Goal: Use online tool/utility: Utilize a website feature to perform a specific function

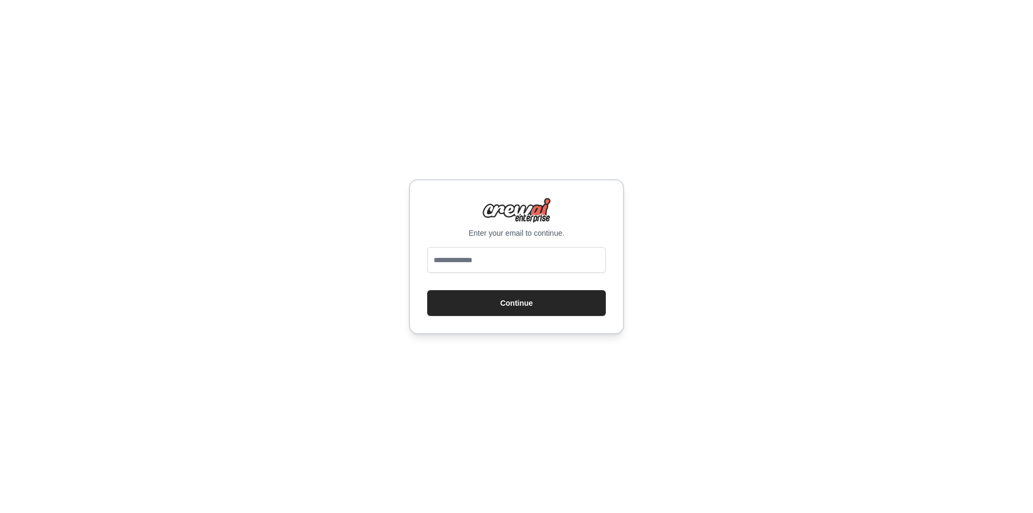
click at [282, 133] on div "Enter your email to continue. Continue" at bounding box center [516, 256] width 1033 height 513
click at [448, 265] on input "email" at bounding box center [516, 260] width 179 height 26
type input "**********"
click at [501, 302] on button "Continue" at bounding box center [516, 303] width 179 height 26
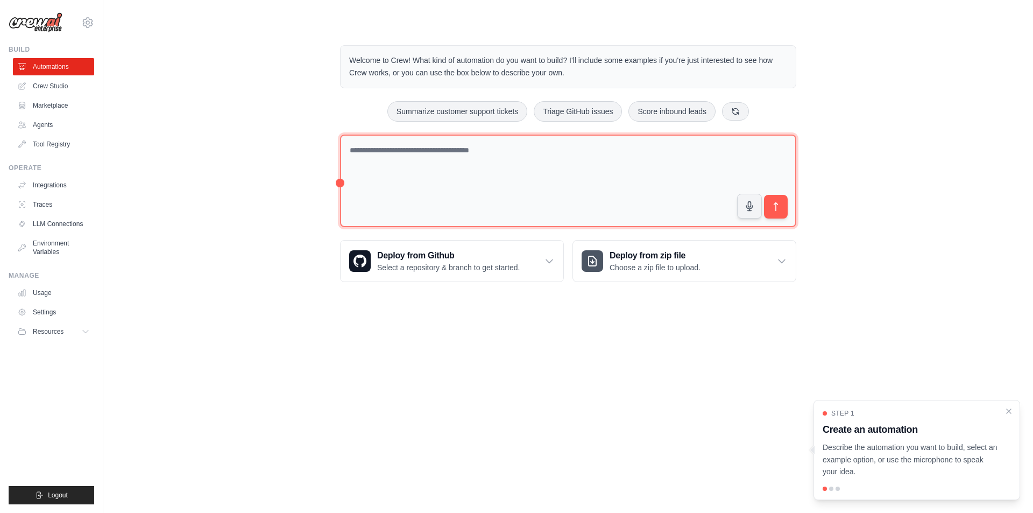
click at [398, 187] on textarea at bounding box center [568, 181] width 456 height 93
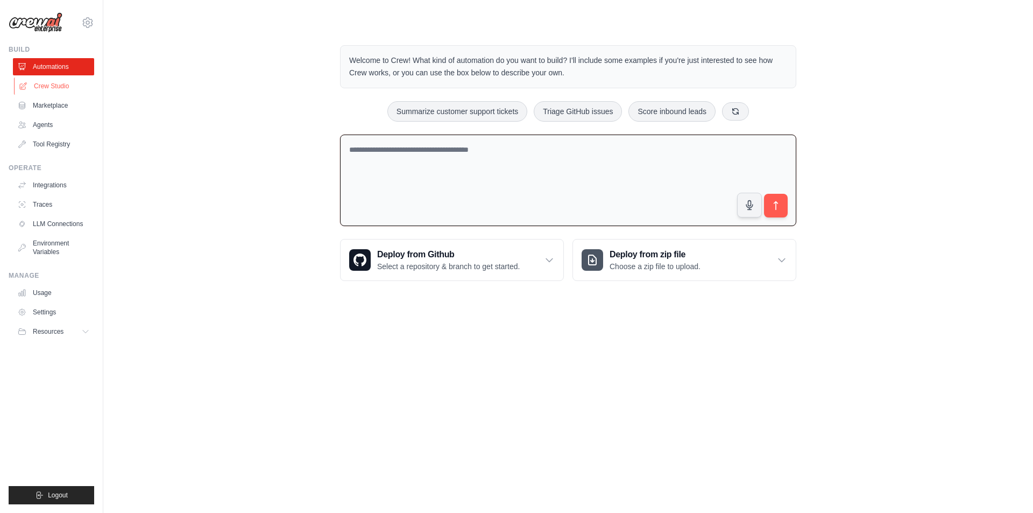
click at [46, 88] on link "Crew Studio" at bounding box center [54, 85] width 81 height 17
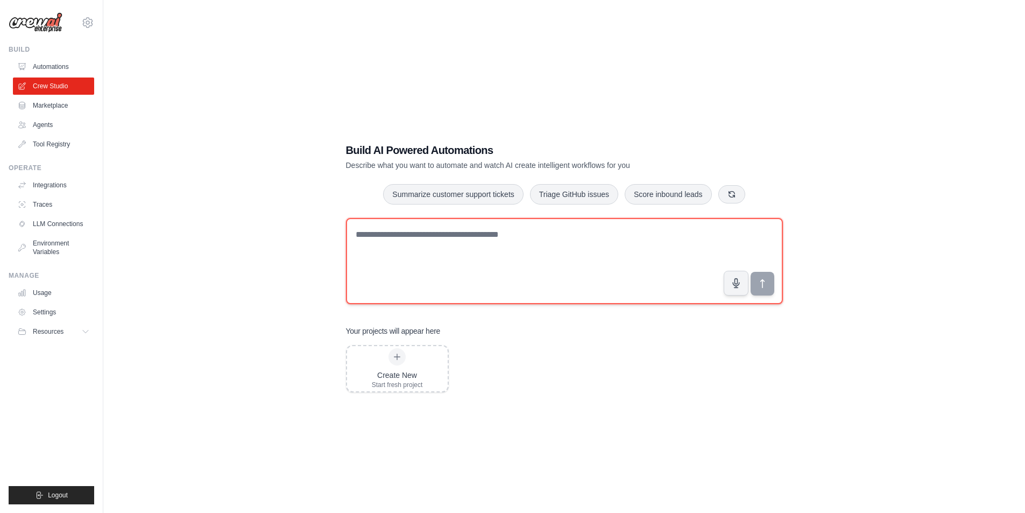
click at [404, 241] on textarea at bounding box center [564, 261] width 437 height 86
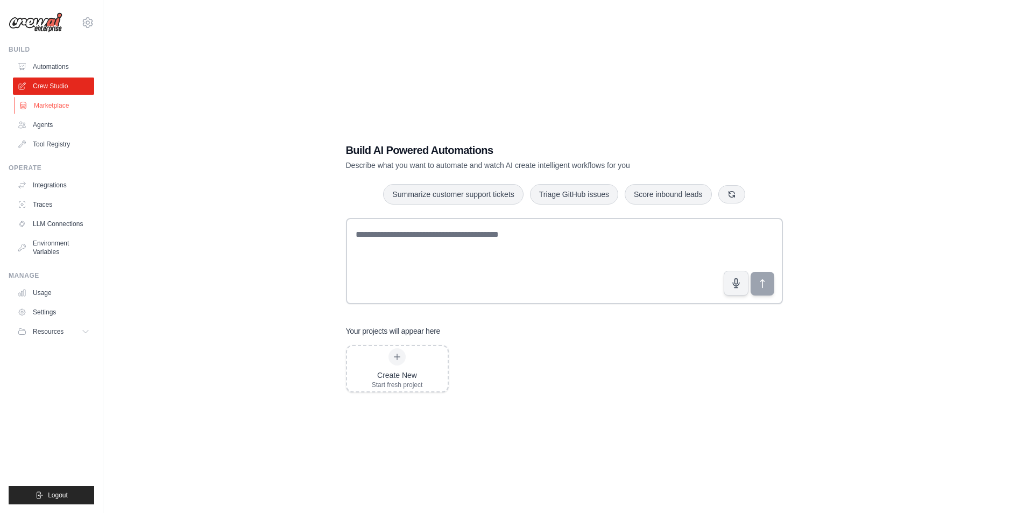
click at [52, 103] on link "Marketplace" at bounding box center [54, 105] width 81 height 17
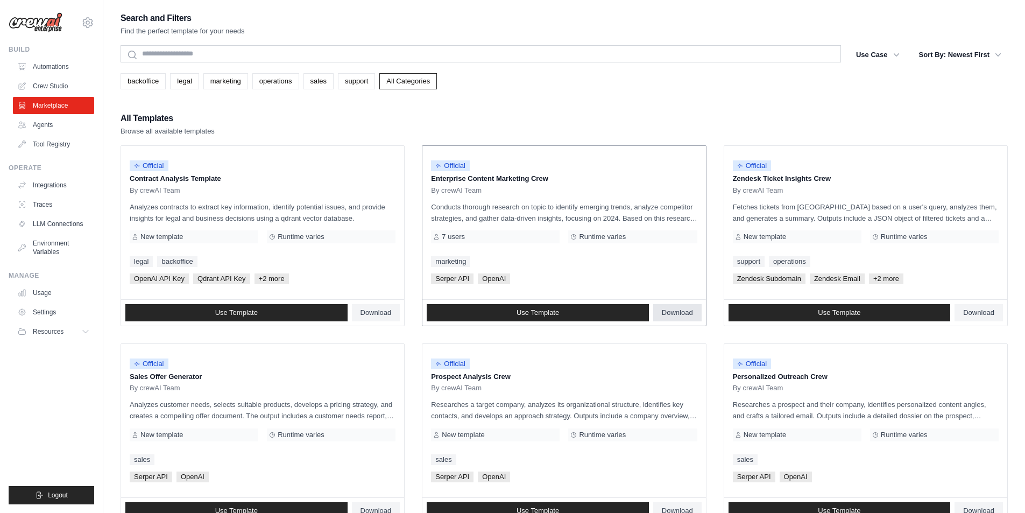
click at [683, 316] on span "Download" at bounding box center [677, 312] width 31 height 9
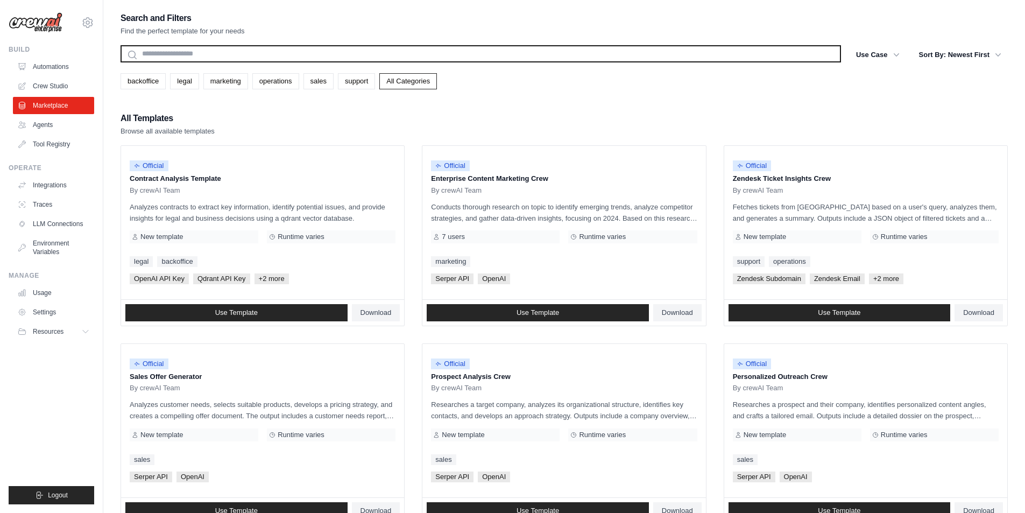
click at [234, 59] on input "text" at bounding box center [481, 53] width 720 height 17
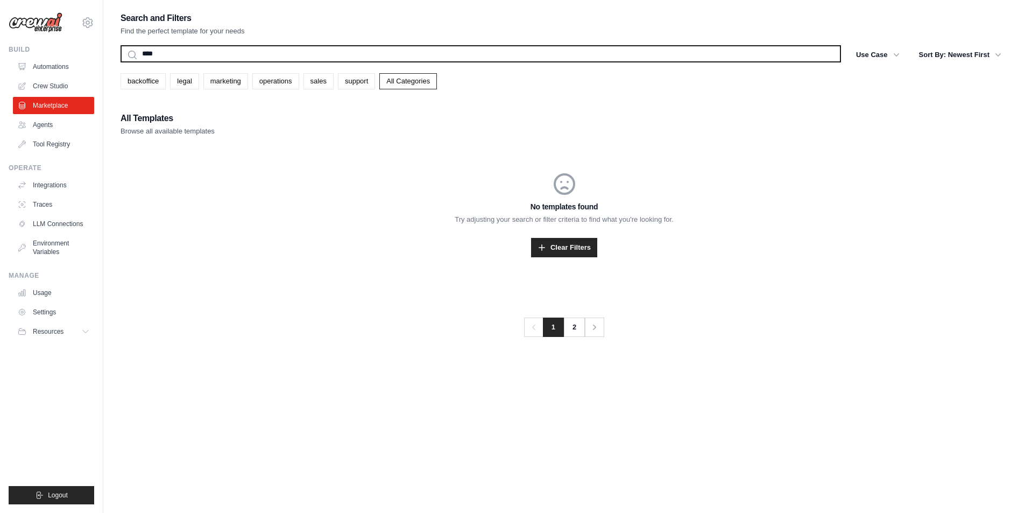
type input "****"
click at [120, 62] on button "Search" at bounding box center [120, 62] width 1 height 1
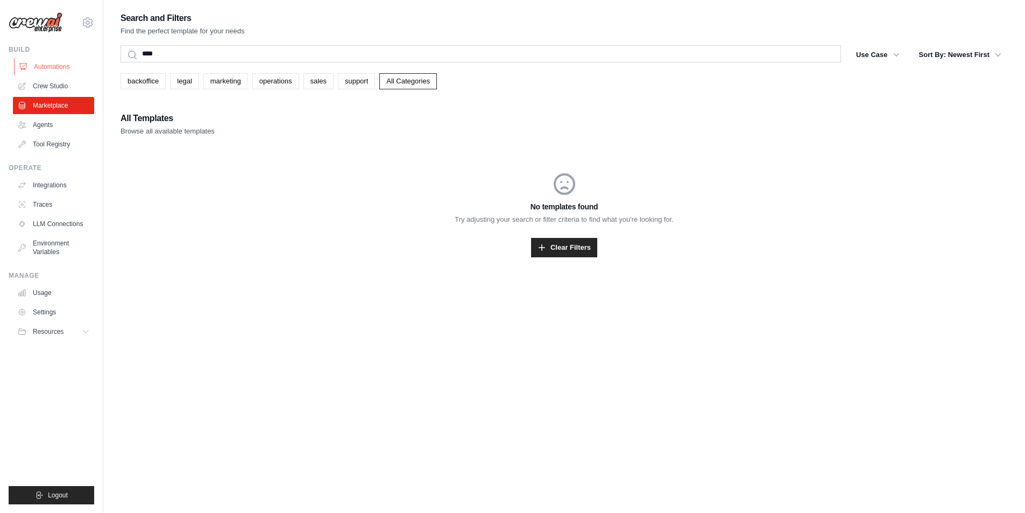
click at [48, 67] on link "Automations" at bounding box center [54, 66] width 81 height 17
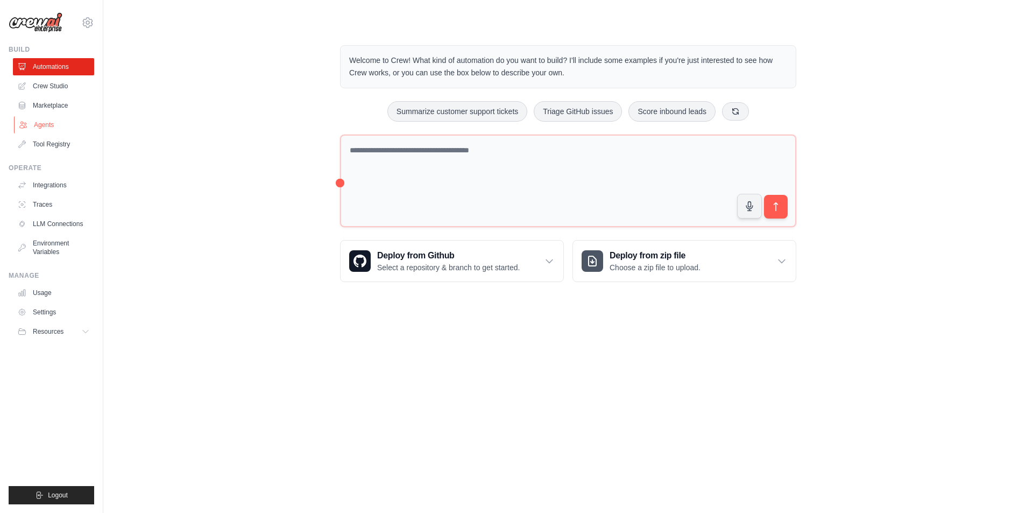
click at [33, 125] on link "Agents" at bounding box center [54, 124] width 81 height 17
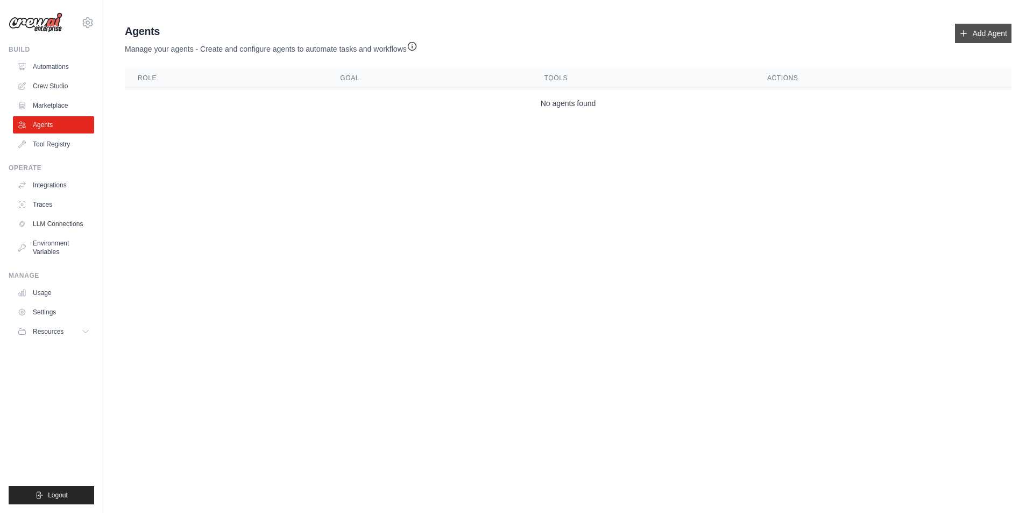
click at [976, 33] on link "Add Agent" at bounding box center [983, 33] width 56 height 19
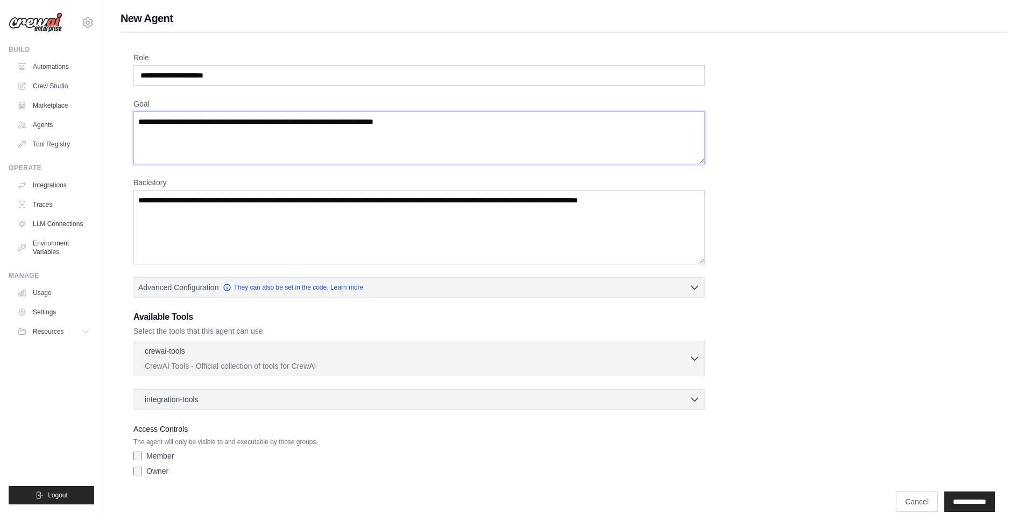
click at [215, 151] on textarea "Goal" at bounding box center [418, 137] width 571 height 53
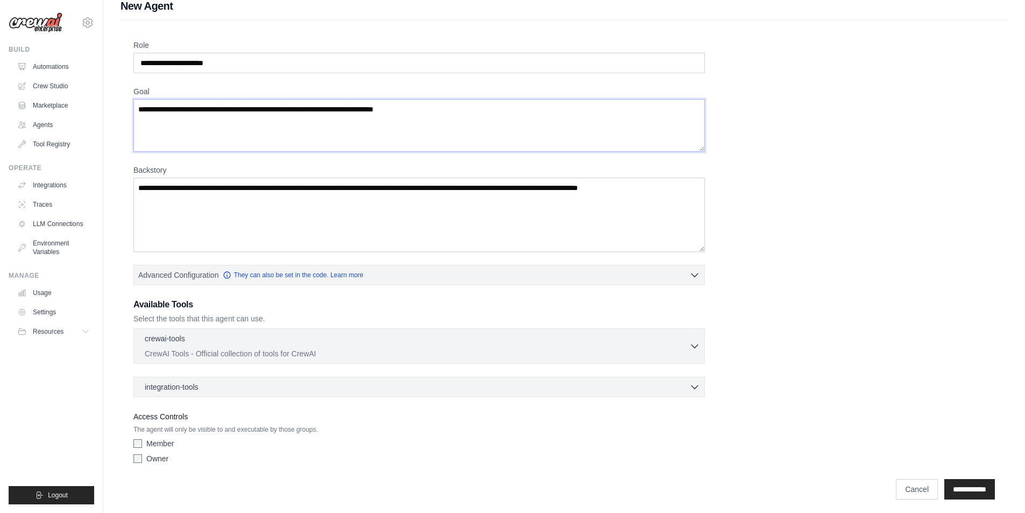
scroll to position [16, 0]
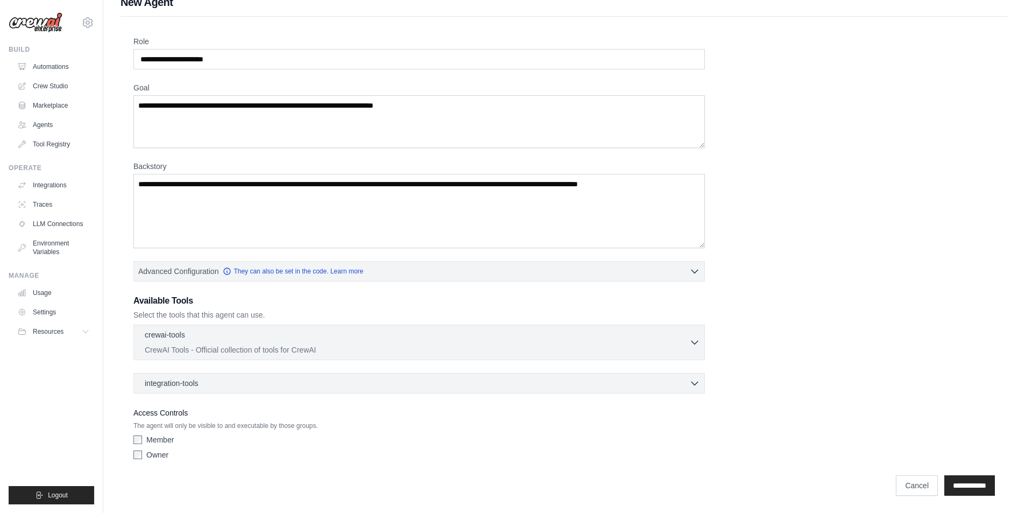
click at [149, 440] on label "Member" at bounding box center [159, 439] width 27 height 11
click at [140, 446] on div "Member Owner" at bounding box center [418, 449] width 571 height 30
click at [215, 377] on div "integration-tools 0 selected" at bounding box center [422, 382] width 555 height 11
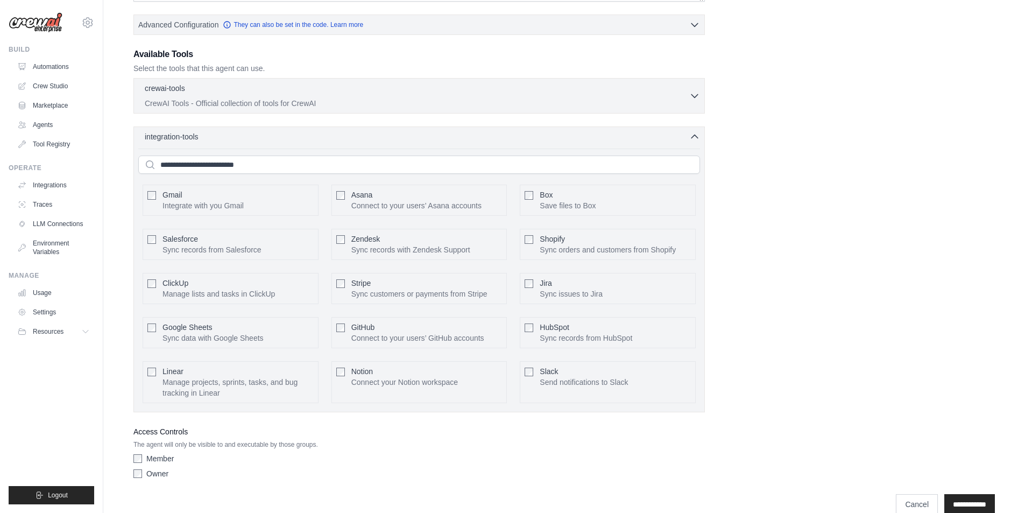
scroll to position [281, 0]
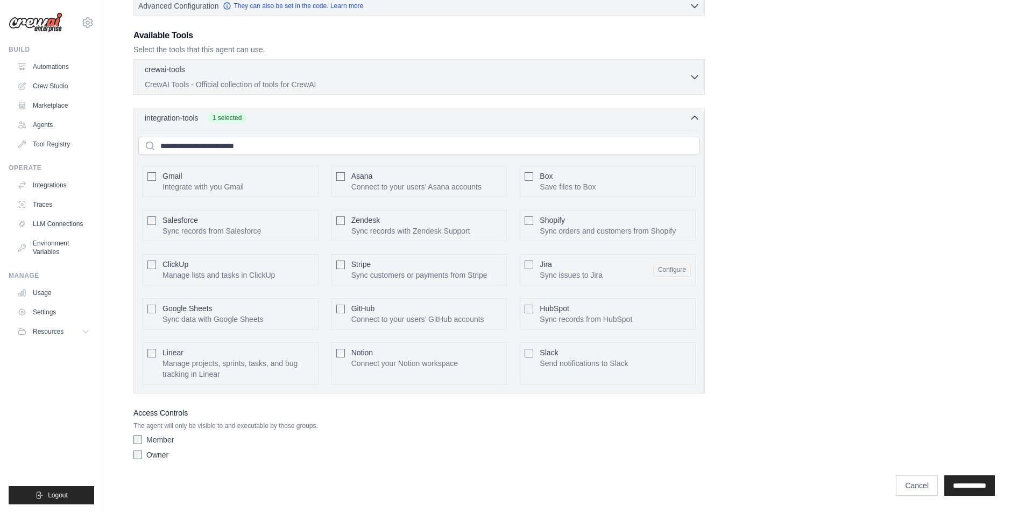
click at [394, 475] on div "**********" at bounding box center [563, 485] width 861 height 20
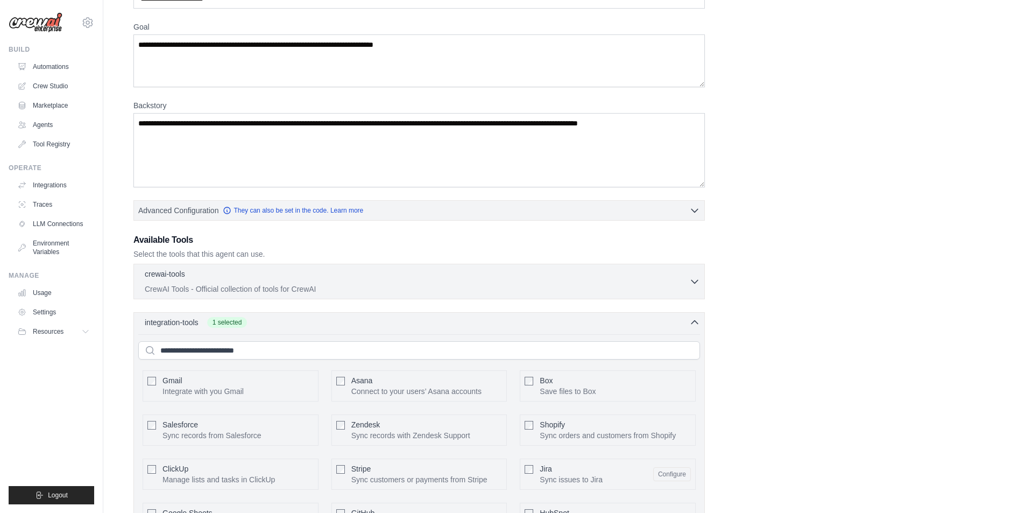
scroll to position [66, 0]
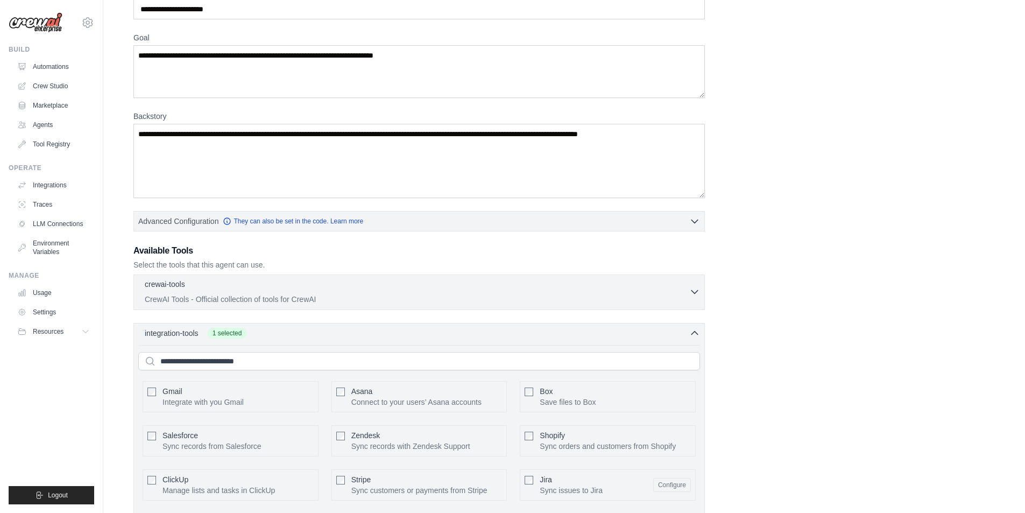
click at [692, 291] on icon "button" at bounding box center [694, 291] width 11 height 11
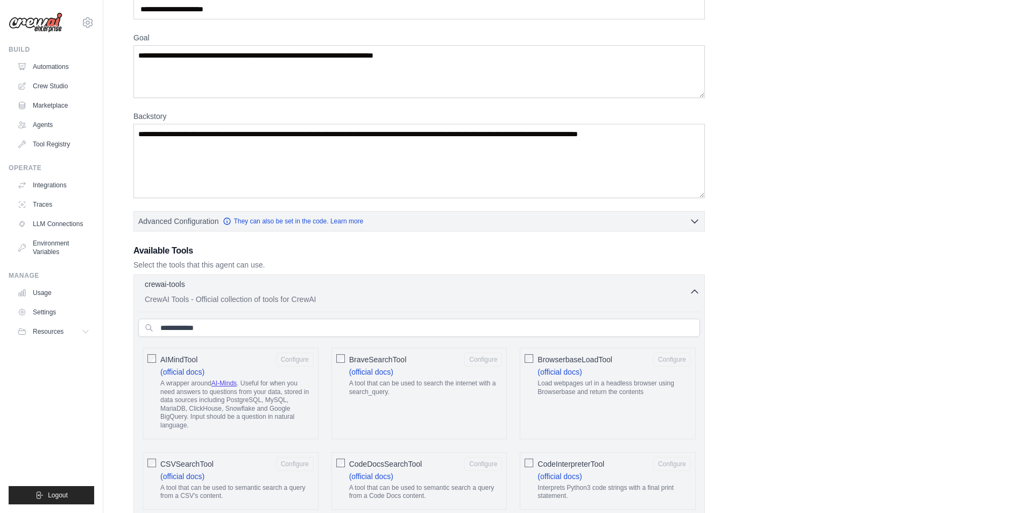
click at [692, 291] on icon "button" at bounding box center [694, 291] width 11 height 11
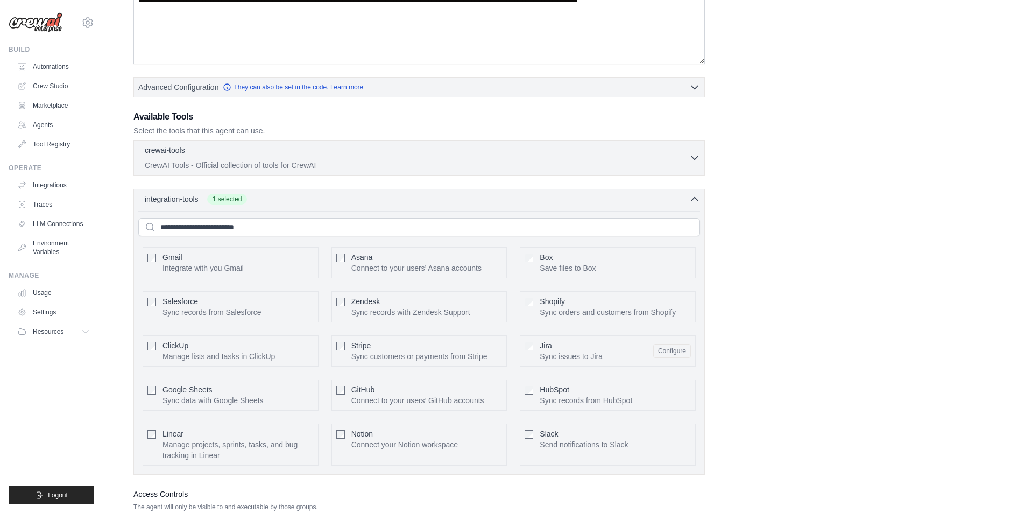
scroll to position [228, 0]
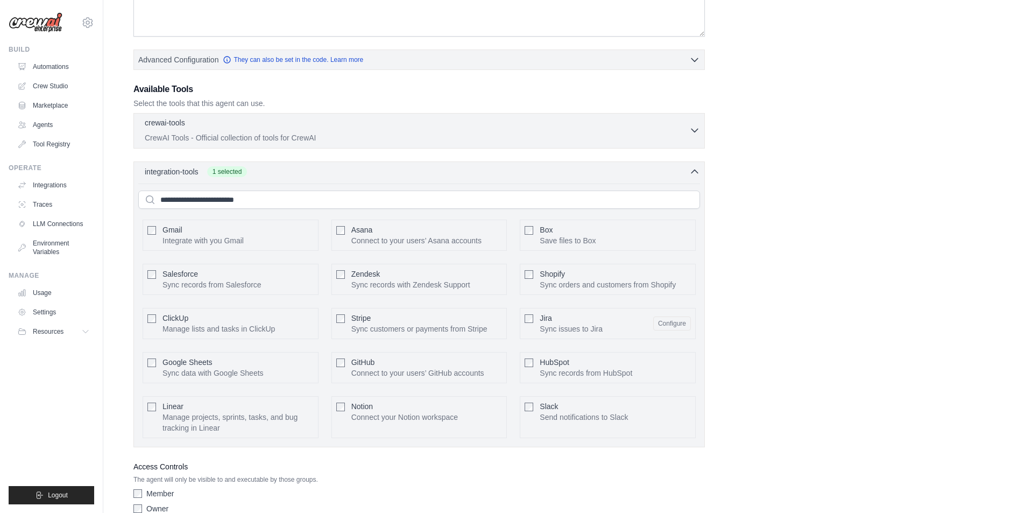
click at [693, 126] on icon "button" at bounding box center [694, 130] width 11 height 11
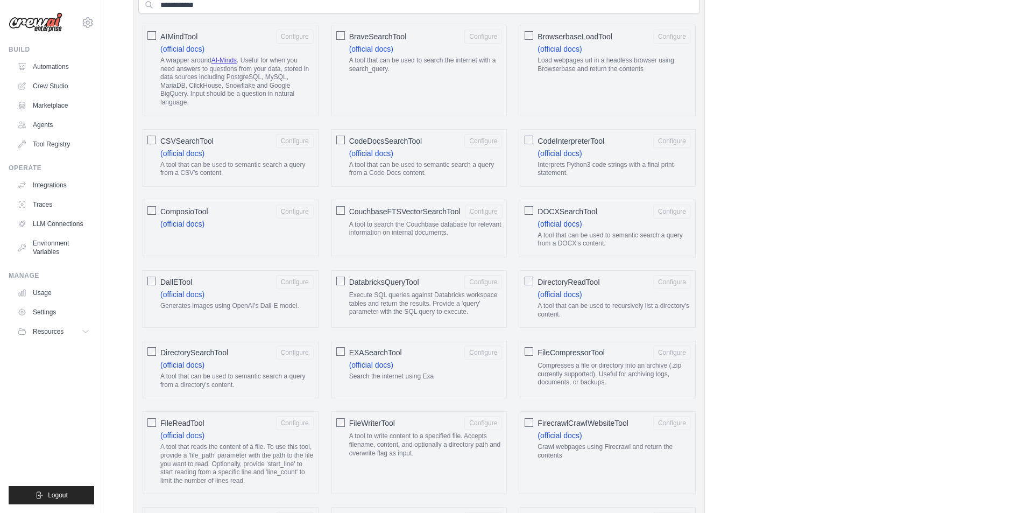
scroll to position [120, 0]
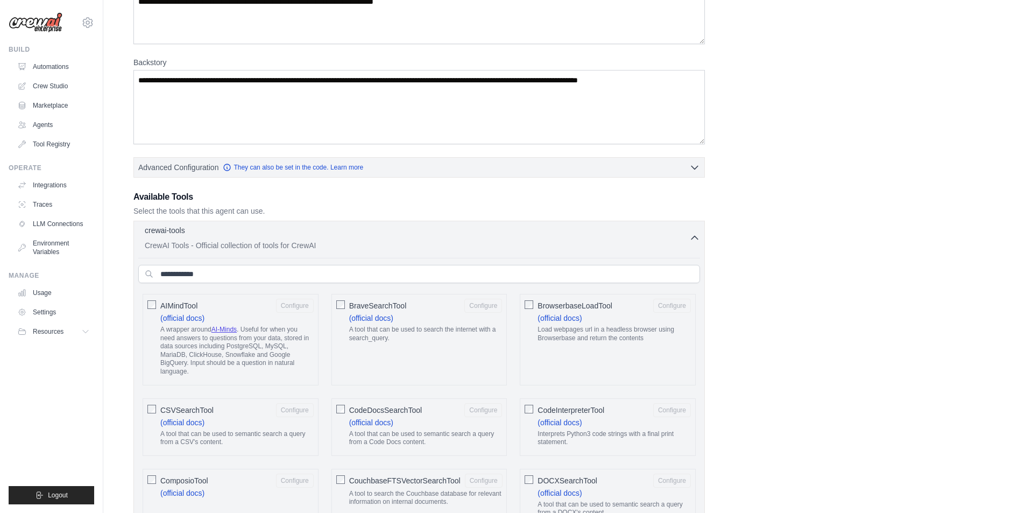
click at [692, 237] on icon "button" at bounding box center [694, 237] width 11 height 11
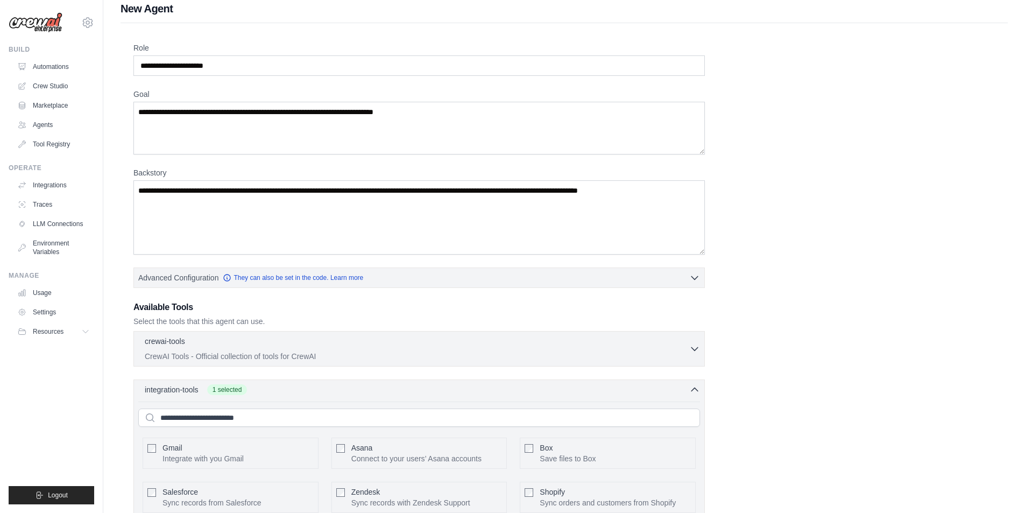
scroll to position [0, 0]
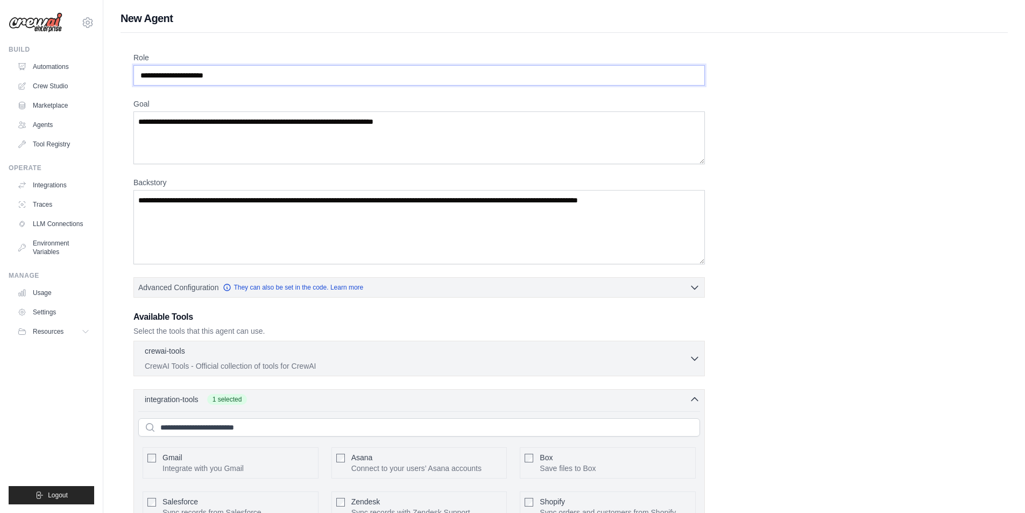
click at [234, 81] on input "Role" at bounding box center [418, 75] width 571 height 20
click at [251, 73] on input "Role" at bounding box center [418, 75] width 571 height 20
click at [189, 152] on textarea "Goal" at bounding box center [418, 137] width 571 height 53
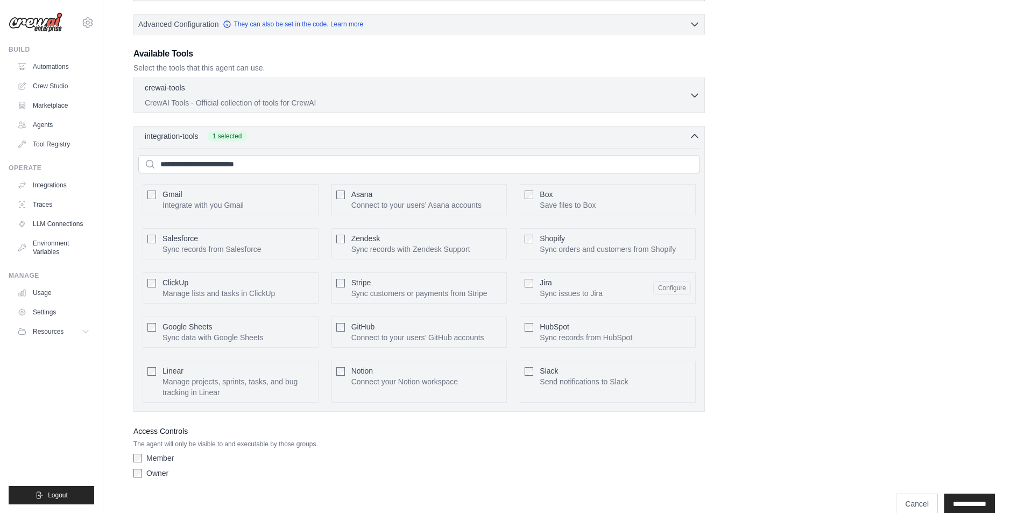
scroll to position [281, 0]
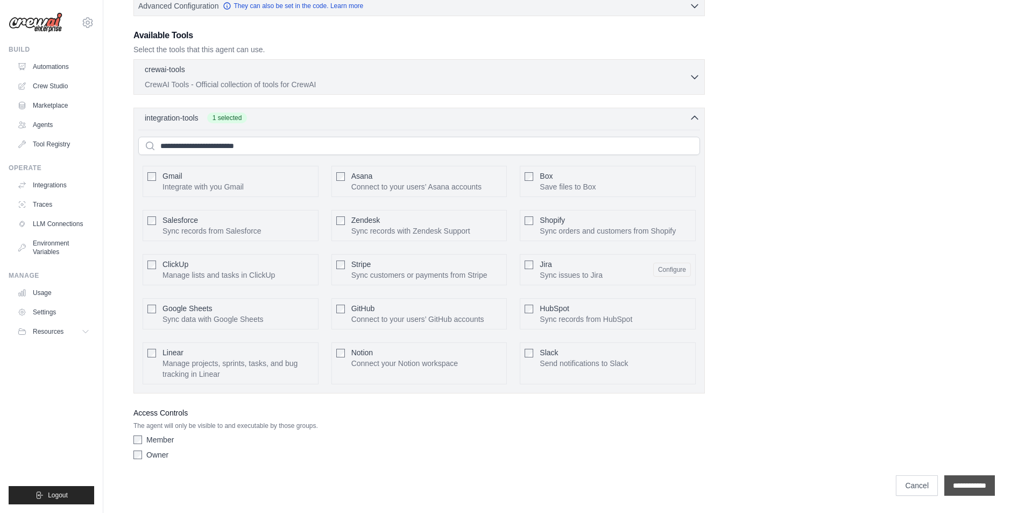
click at [970, 490] on input "**********" at bounding box center [969, 485] width 51 height 20
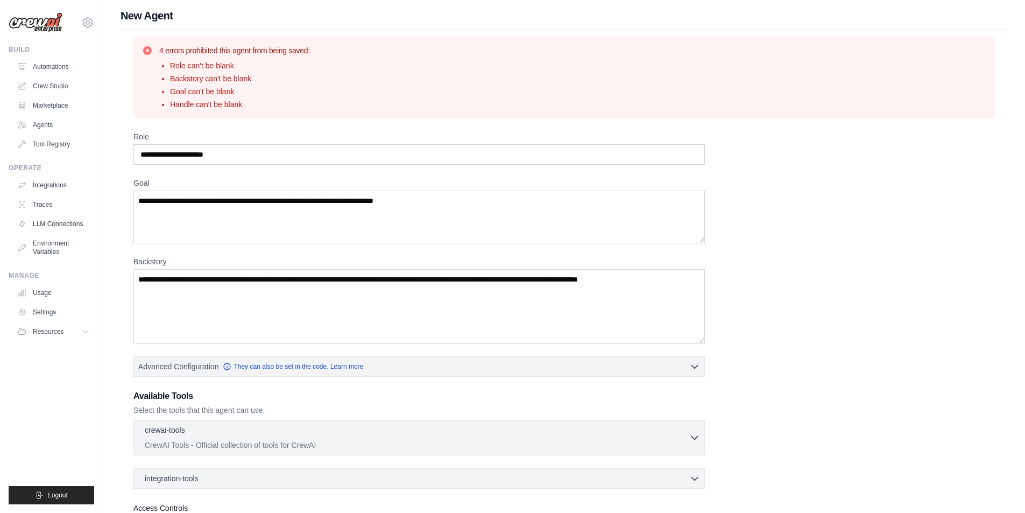
scroll to position [0, 0]
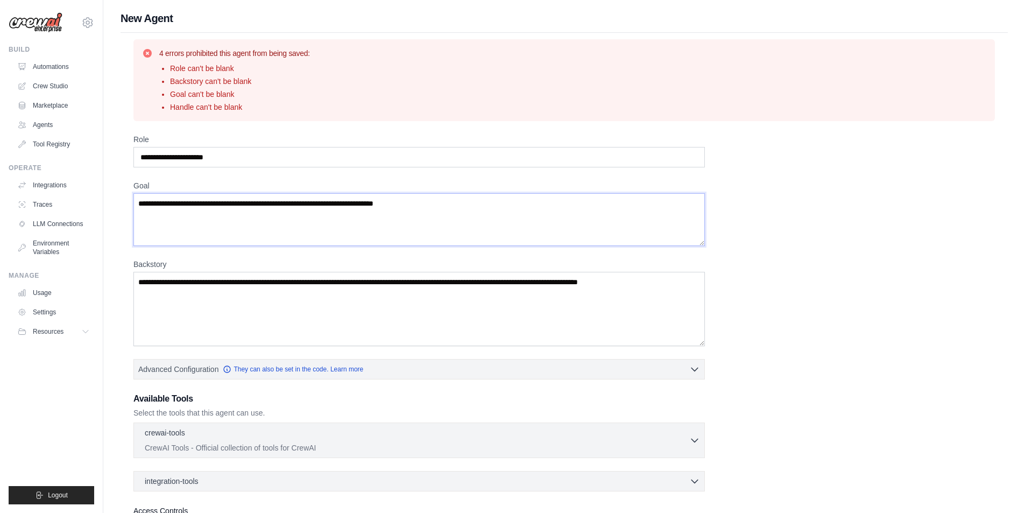
click at [172, 226] on textarea "Goal" at bounding box center [418, 219] width 571 height 53
click at [55, 186] on link "Integrations" at bounding box center [54, 184] width 81 height 17
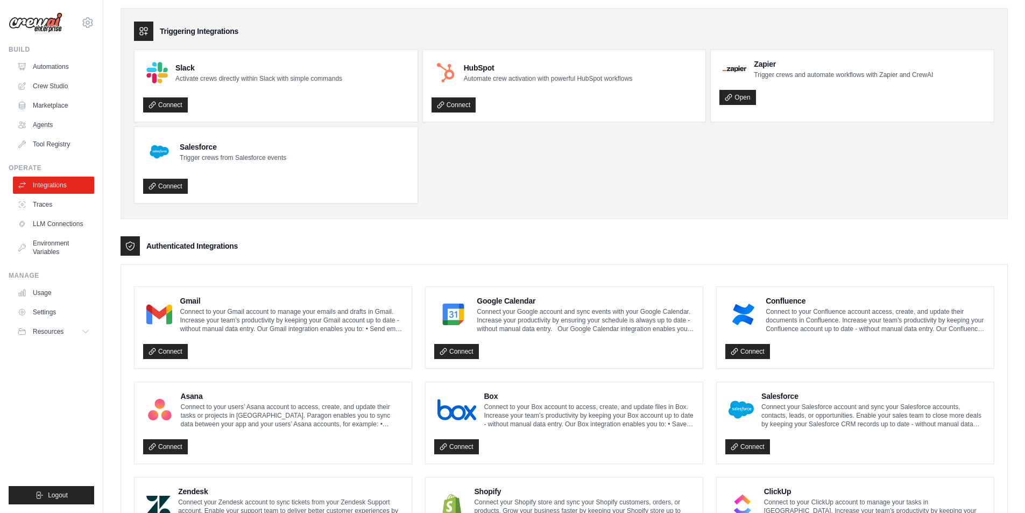
scroll to position [108, 0]
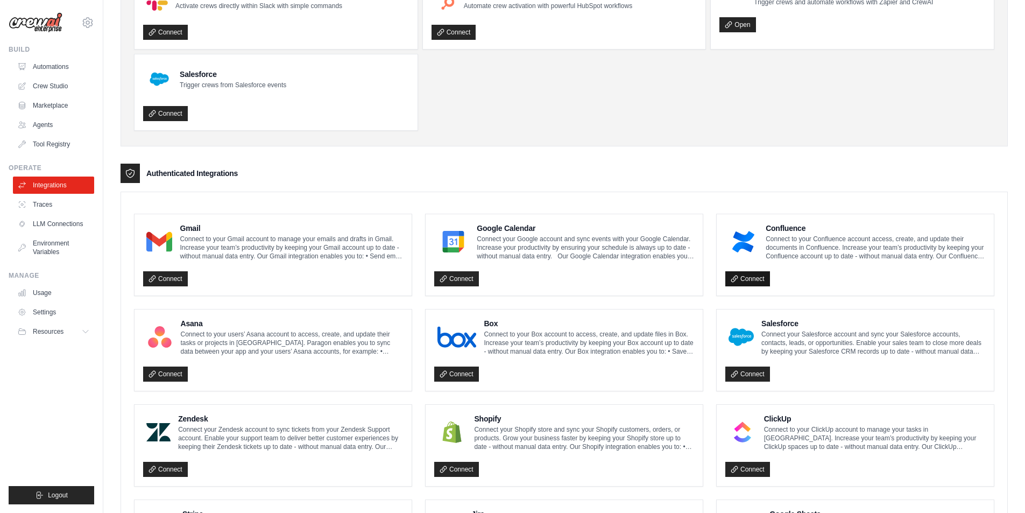
click at [752, 279] on link "Connect" at bounding box center [747, 278] width 45 height 15
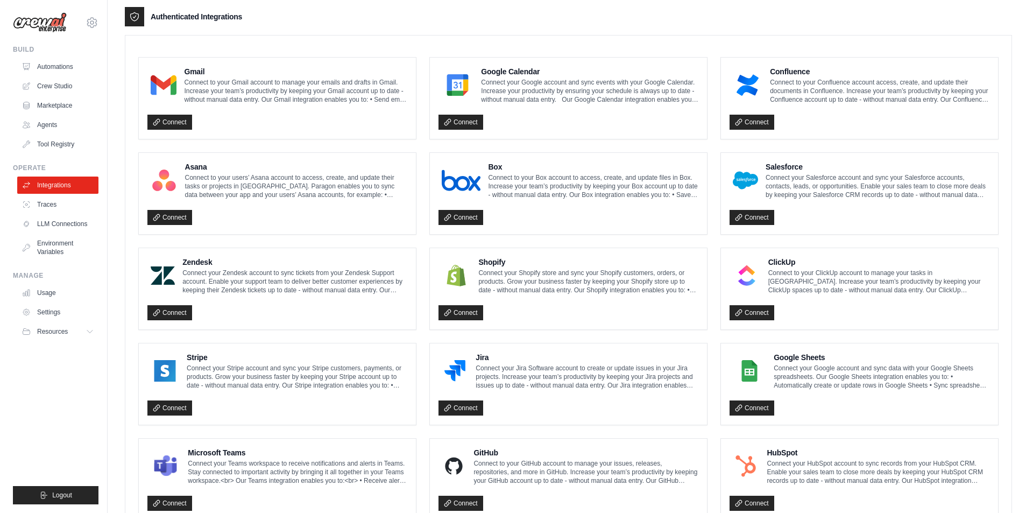
scroll to position [269, 0]
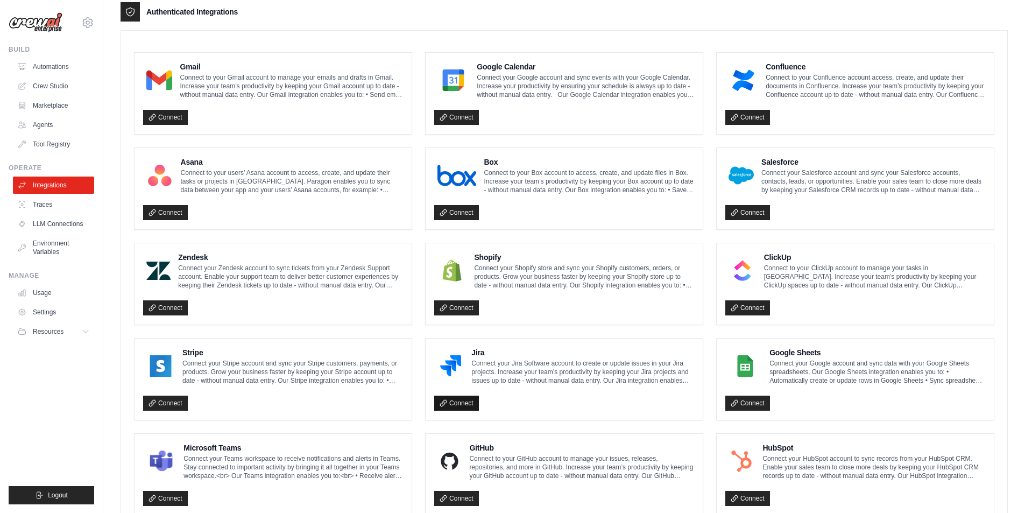
click at [463, 406] on link "Connect" at bounding box center [456, 402] width 45 height 15
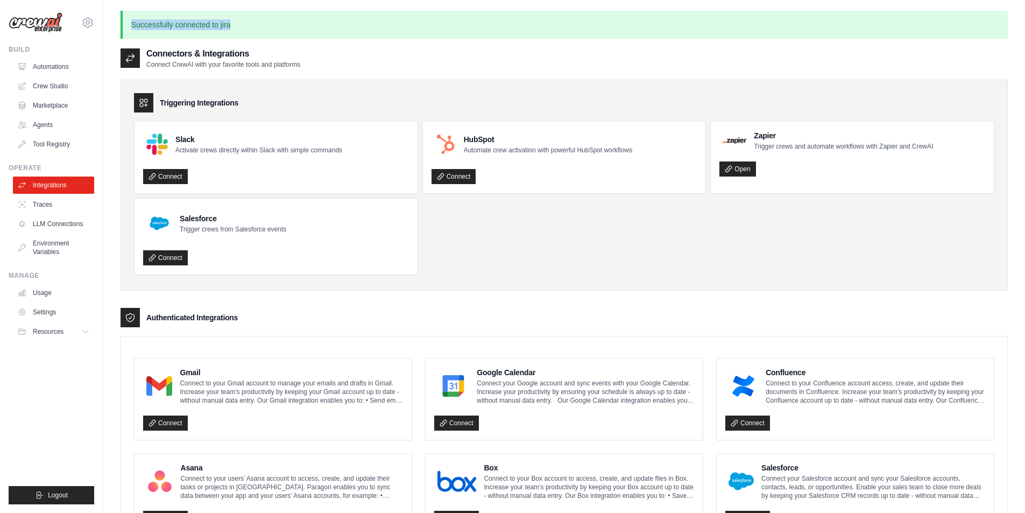
drag, startPoint x: 253, startPoint y: 29, endPoint x: 118, endPoint y: 31, distance: 135.1
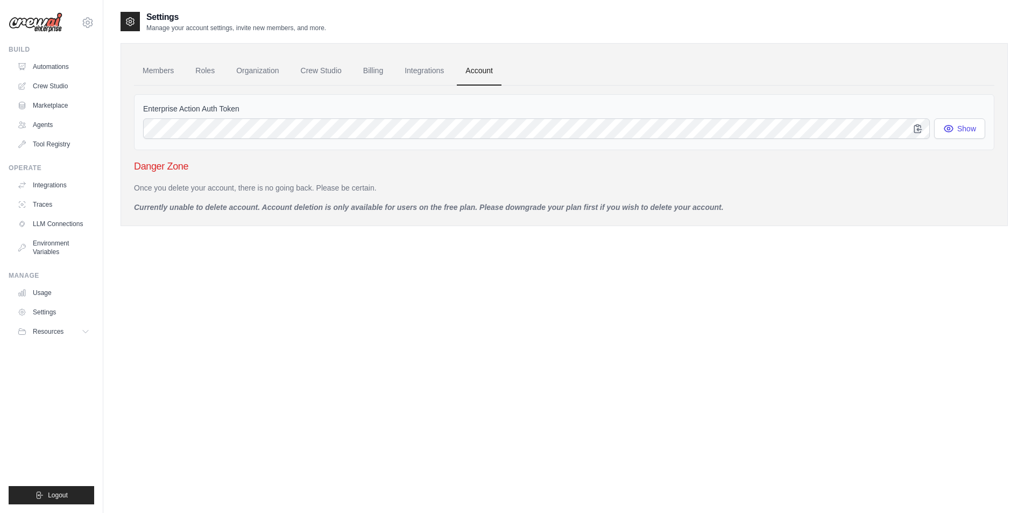
click at [791, 62] on ul "Members Roles Organization Crew Studio Billing Integrations Account" at bounding box center [564, 70] width 860 height 29
click at [952, 123] on icon "button" at bounding box center [948, 128] width 11 height 11
click at [411, 72] on link "Integrations" at bounding box center [424, 70] width 56 height 29
click at [376, 72] on link "Billing" at bounding box center [373, 70] width 37 height 29
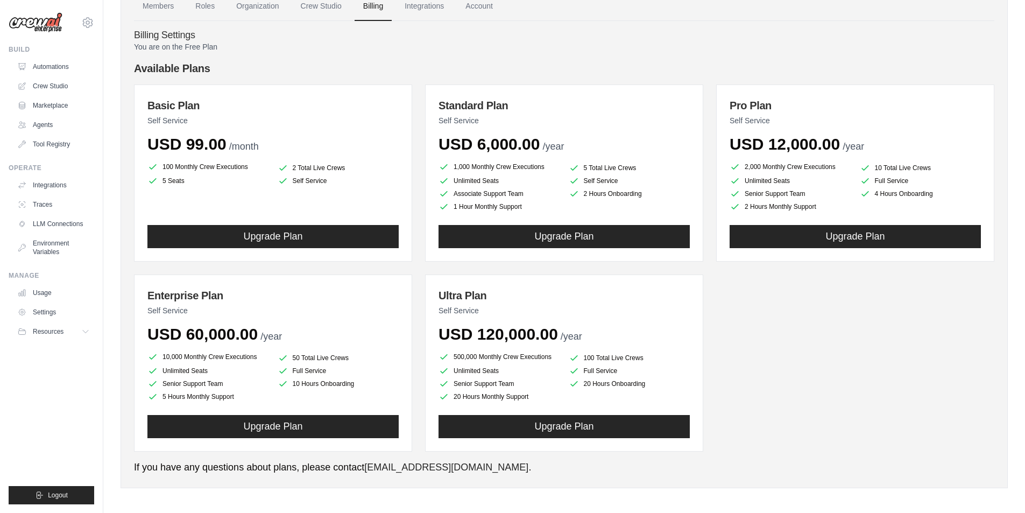
scroll to position [68, 0]
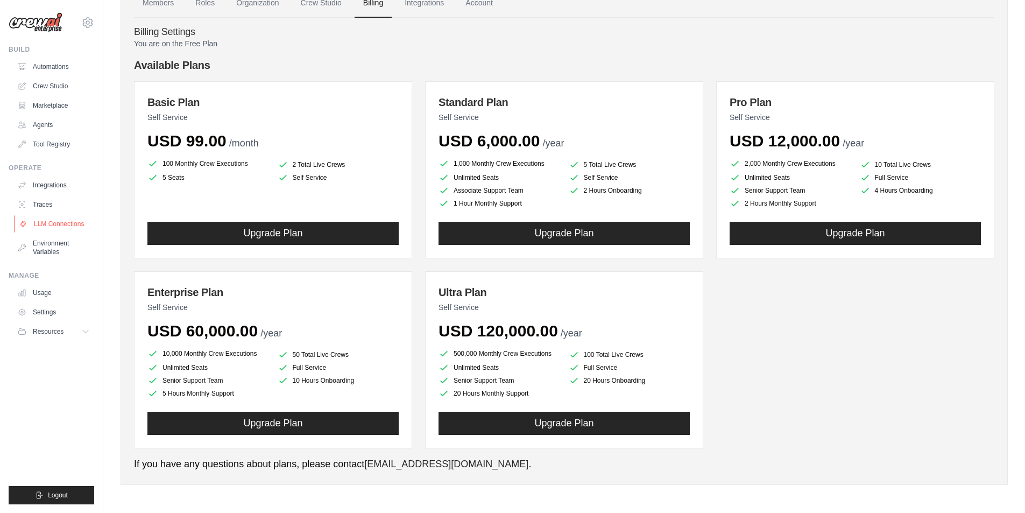
click at [43, 222] on link "LLM Connections" at bounding box center [54, 223] width 81 height 17
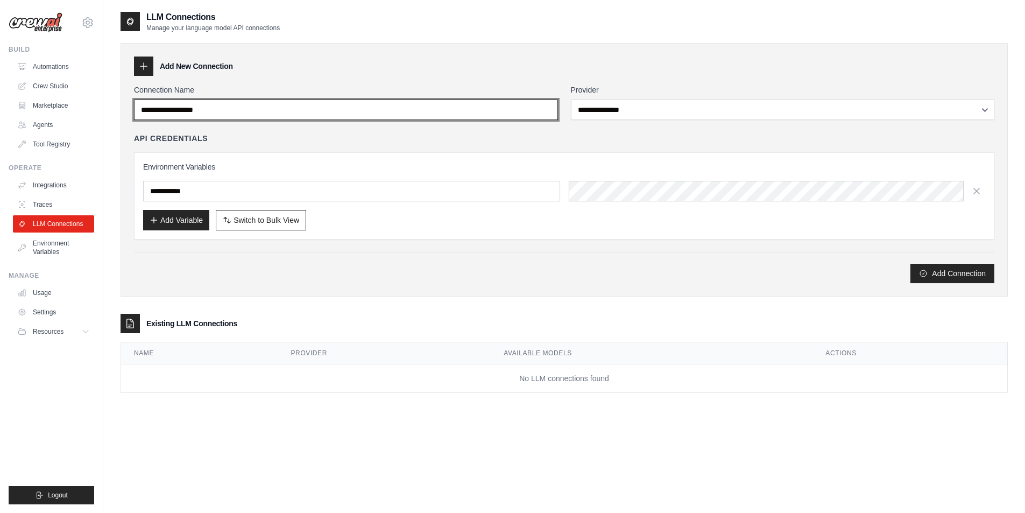
click at [211, 114] on input "Connection Name" at bounding box center [346, 110] width 424 height 20
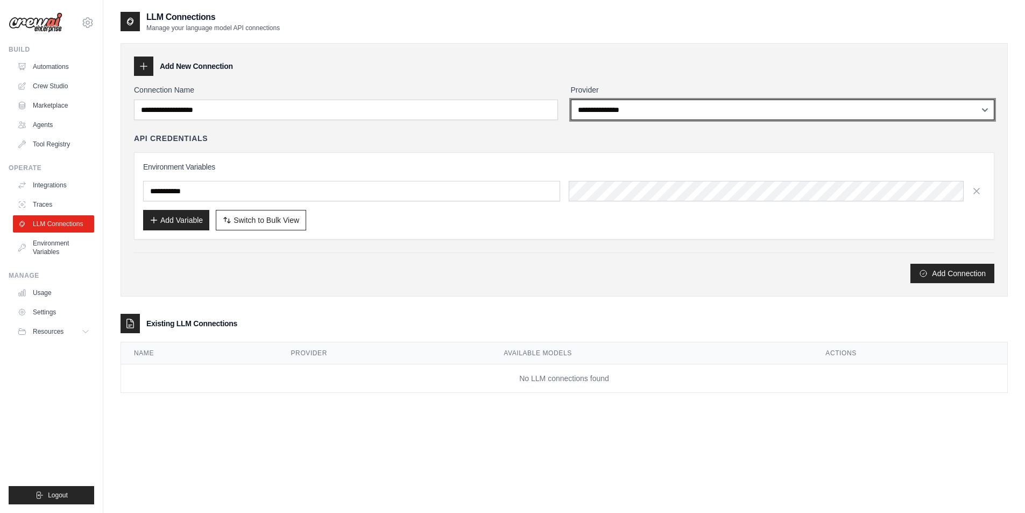
click at [584, 118] on select "**********" at bounding box center [783, 110] width 424 height 20
select select "******"
click at [571, 100] on select "**********" at bounding box center [783, 110] width 424 height 20
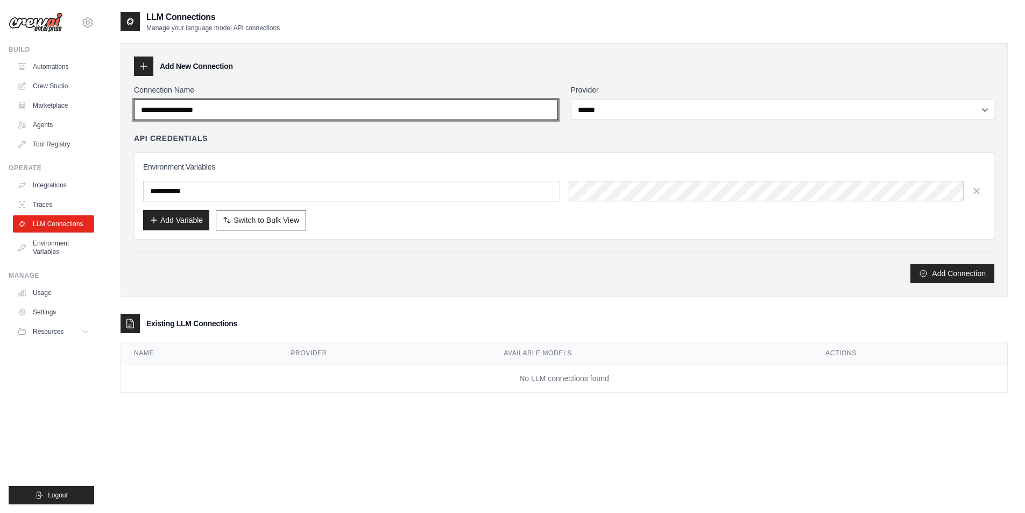
click at [391, 112] on input "Connection Name" at bounding box center [346, 110] width 424 height 20
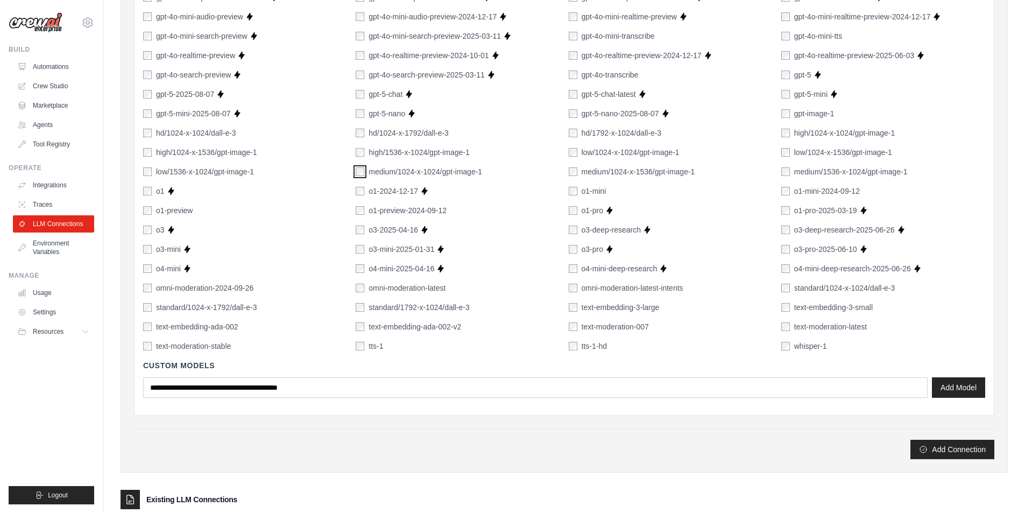
scroll to position [592, 0]
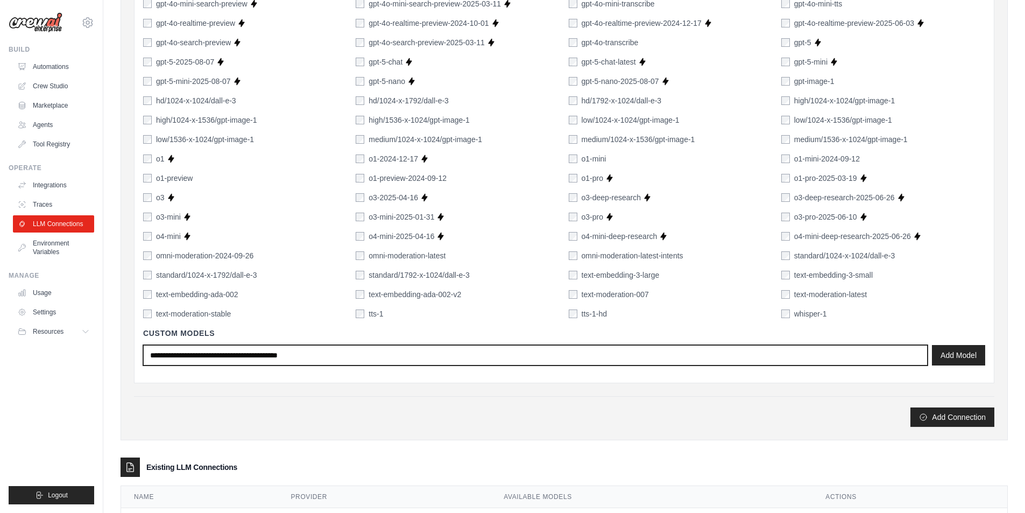
click at [314, 351] on input "text" at bounding box center [535, 355] width 784 height 20
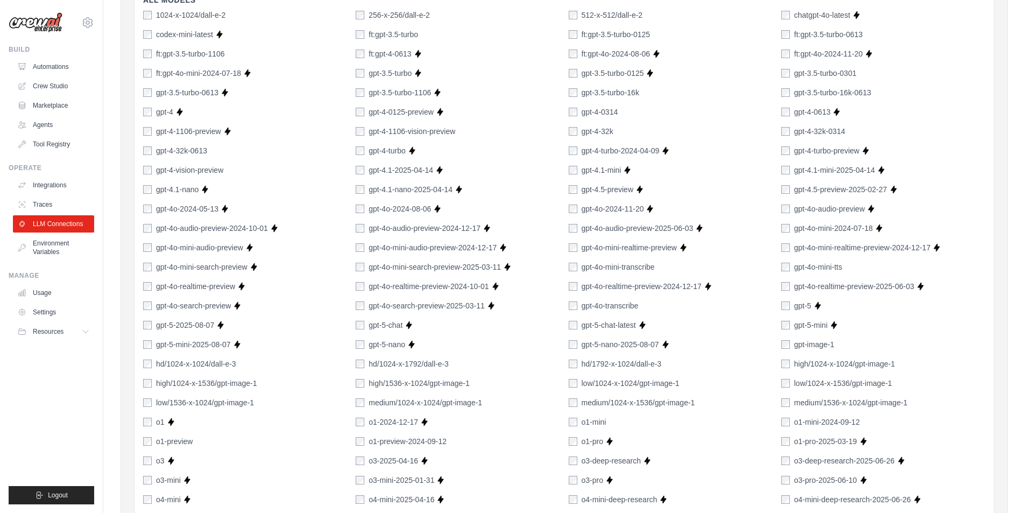
scroll to position [267, 0]
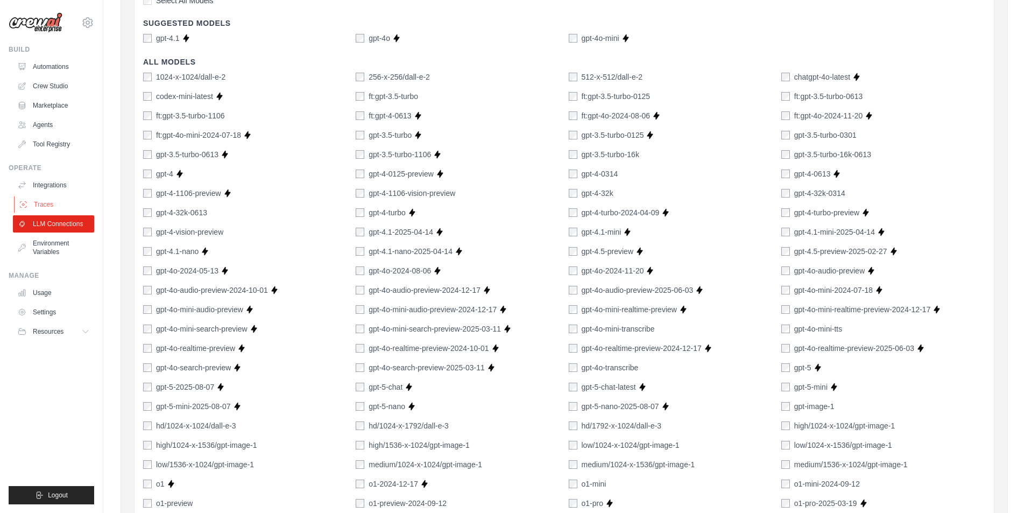
click at [55, 207] on link "Traces" at bounding box center [54, 204] width 81 height 17
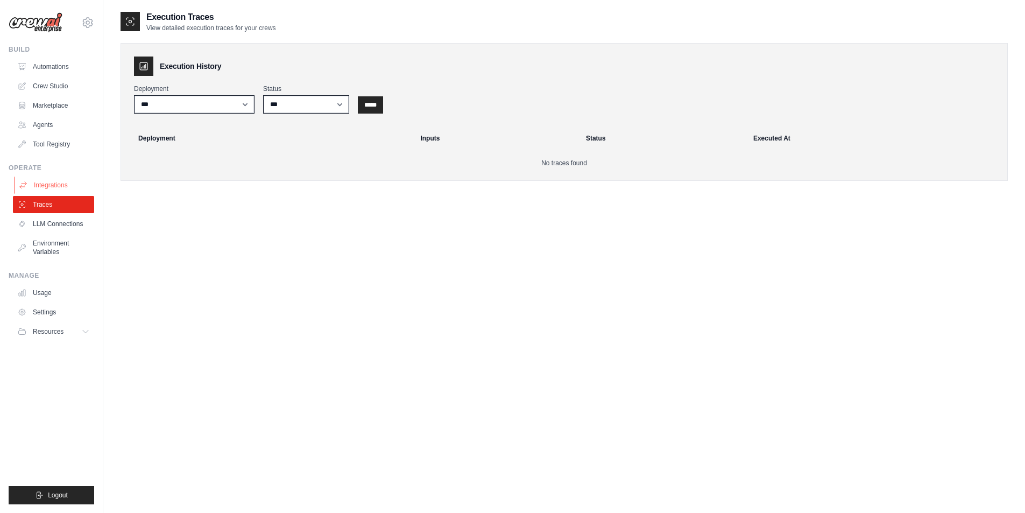
click at [63, 185] on link "Integrations" at bounding box center [54, 184] width 81 height 17
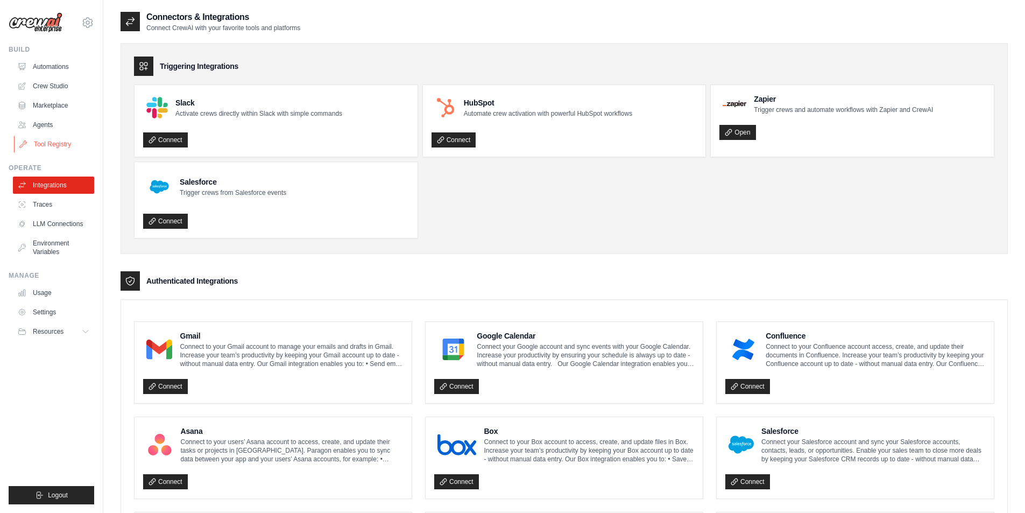
click at [35, 137] on link "Tool Registry" at bounding box center [54, 144] width 81 height 17
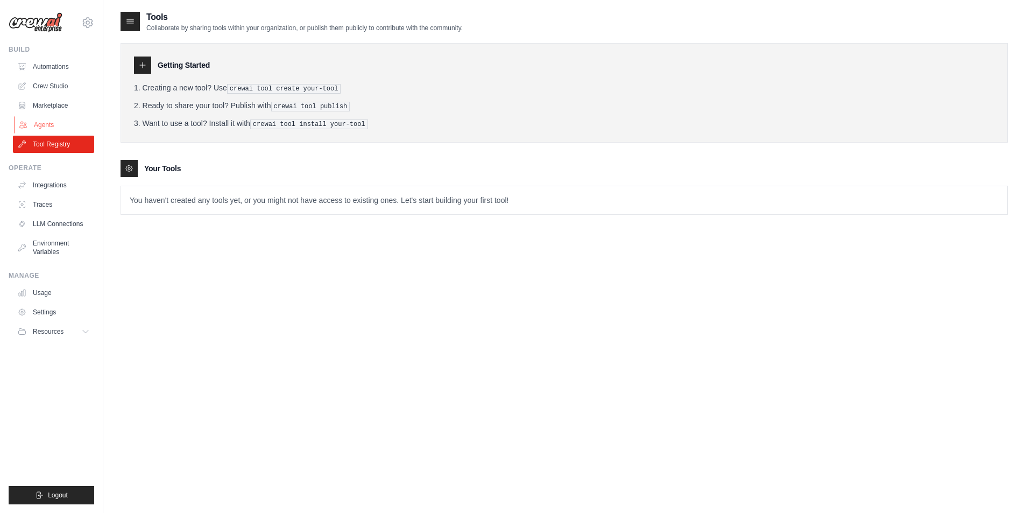
click at [35, 126] on link "Agents" at bounding box center [54, 124] width 81 height 17
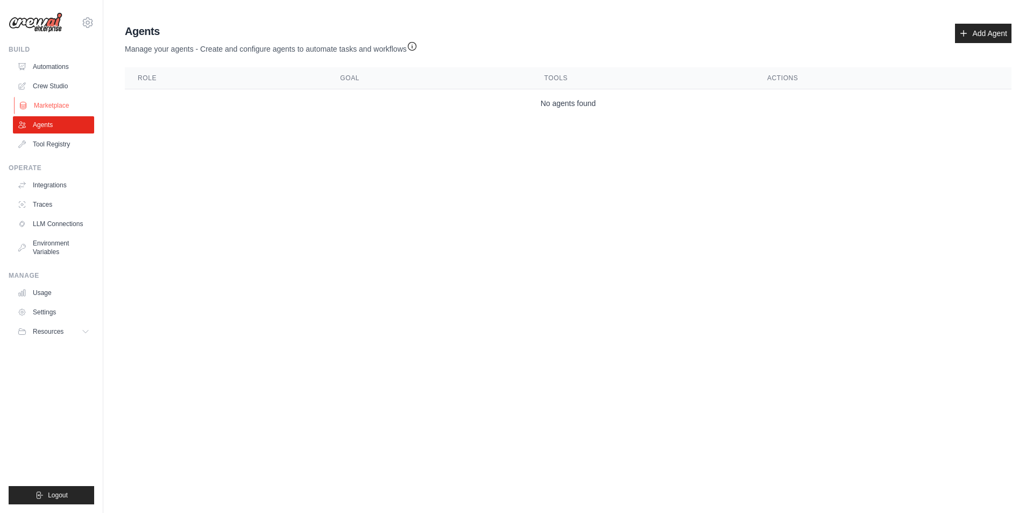
click at [44, 111] on link "Marketplace" at bounding box center [54, 105] width 81 height 17
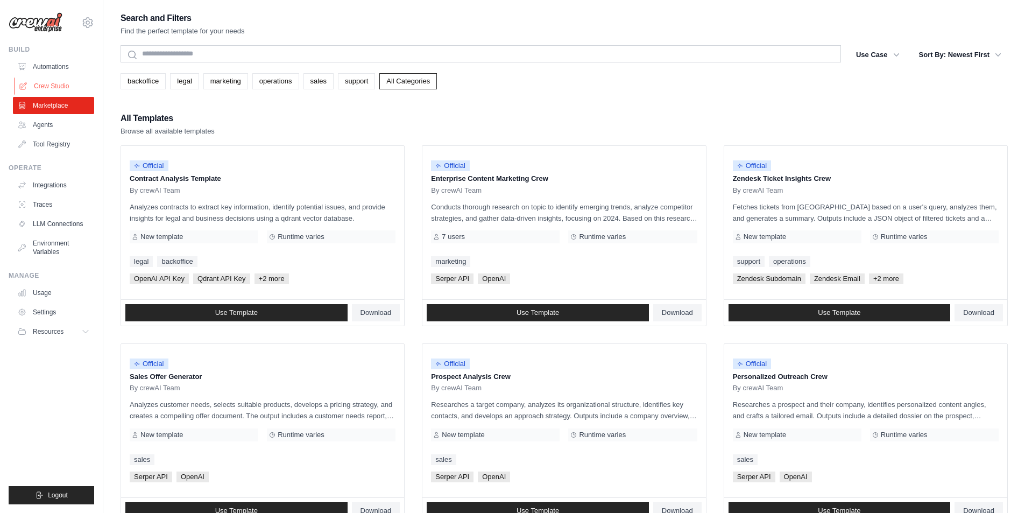
click at [67, 84] on link "Crew Studio" at bounding box center [54, 85] width 81 height 17
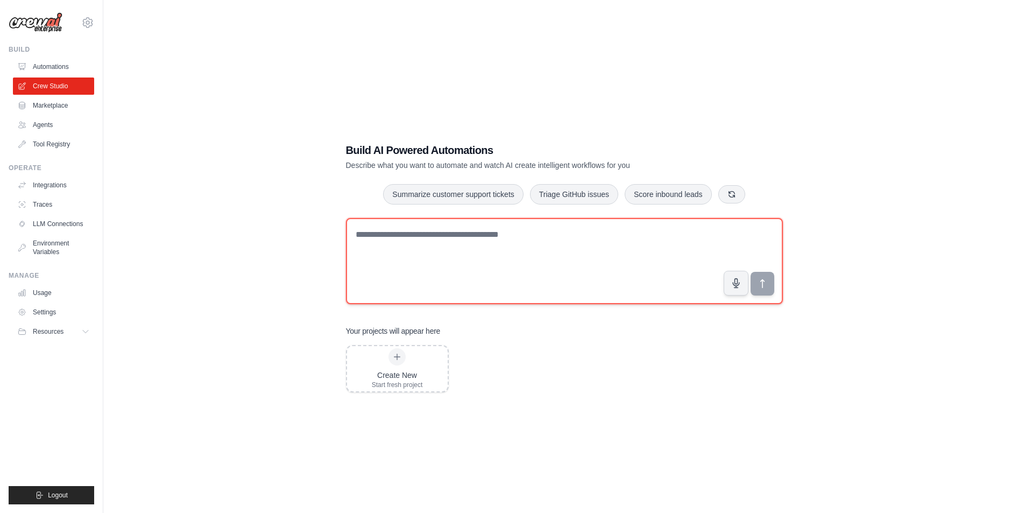
click at [395, 239] on textarea at bounding box center [564, 261] width 437 height 86
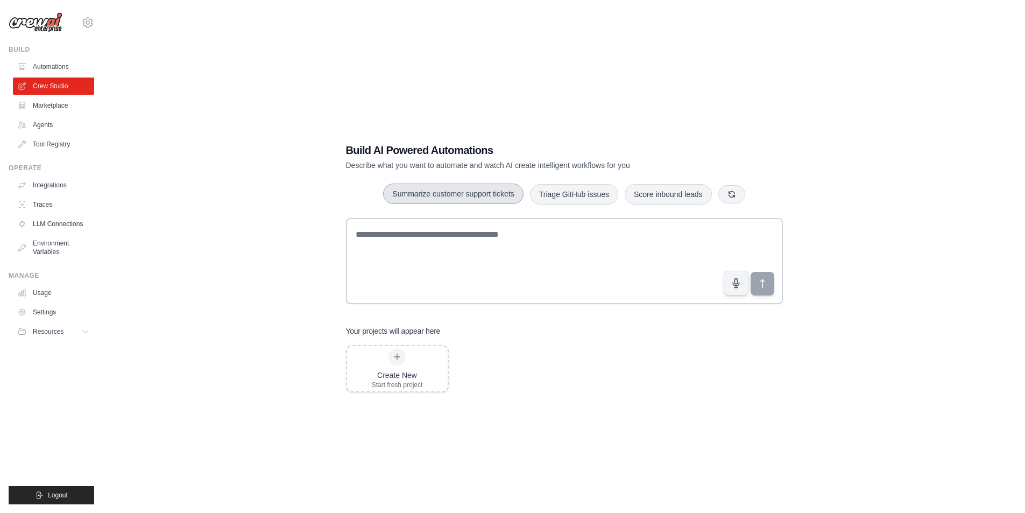
drag, startPoint x: 442, startPoint y: 190, endPoint x: 449, endPoint y: 192, distance: 6.5
click at [448, 193] on button "Summarize customer support tickets" at bounding box center [453, 193] width 140 height 20
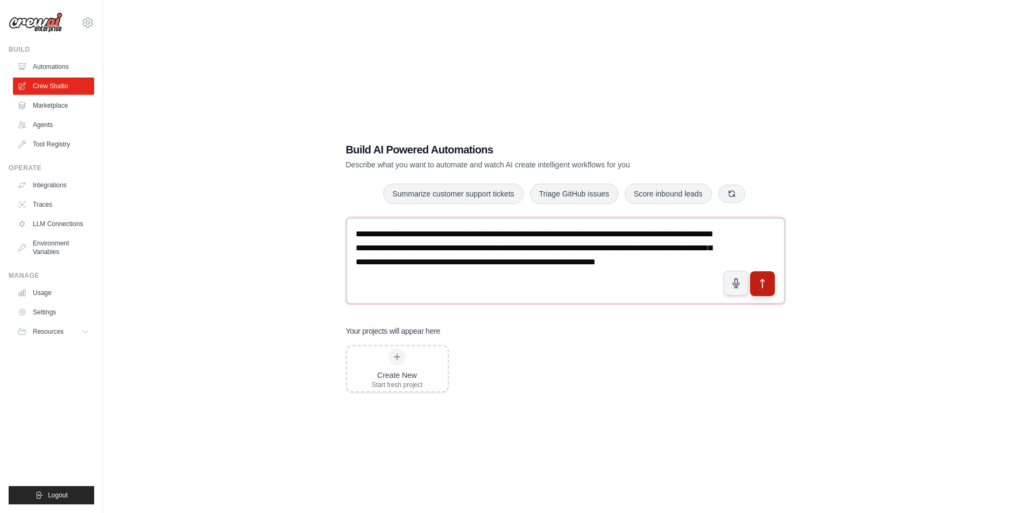
click at [776, 289] on textarea "**********" at bounding box center [565, 260] width 439 height 87
click at [772, 287] on button "submit" at bounding box center [761, 283] width 25 height 25
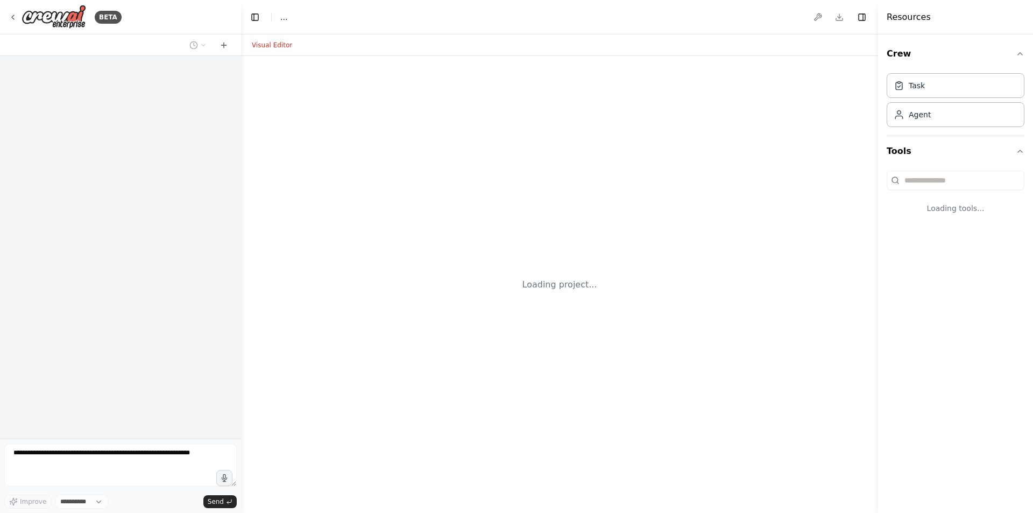
select select "****"
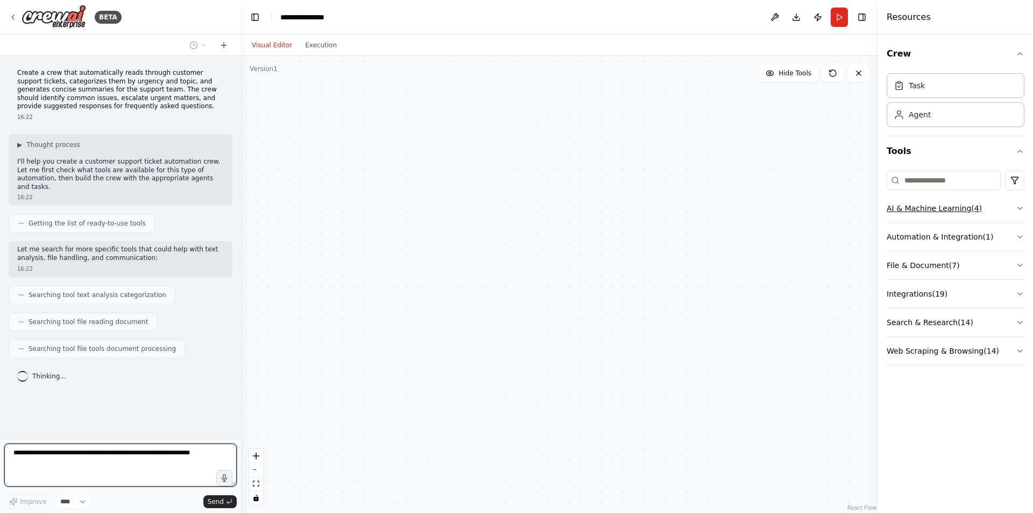
click at [963, 215] on button "AI & Machine Learning ( 4 )" at bounding box center [956, 208] width 138 height 28
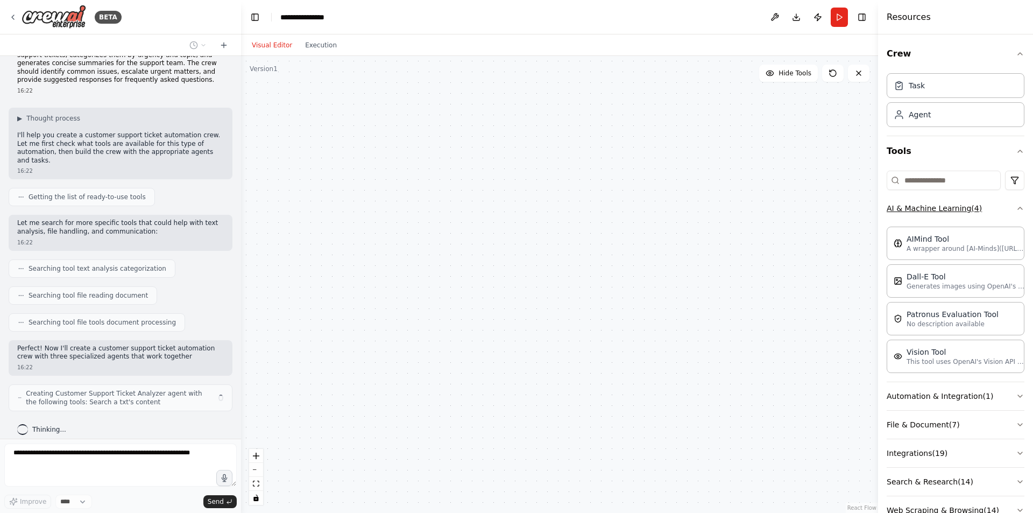
scroll to position [35, 0]
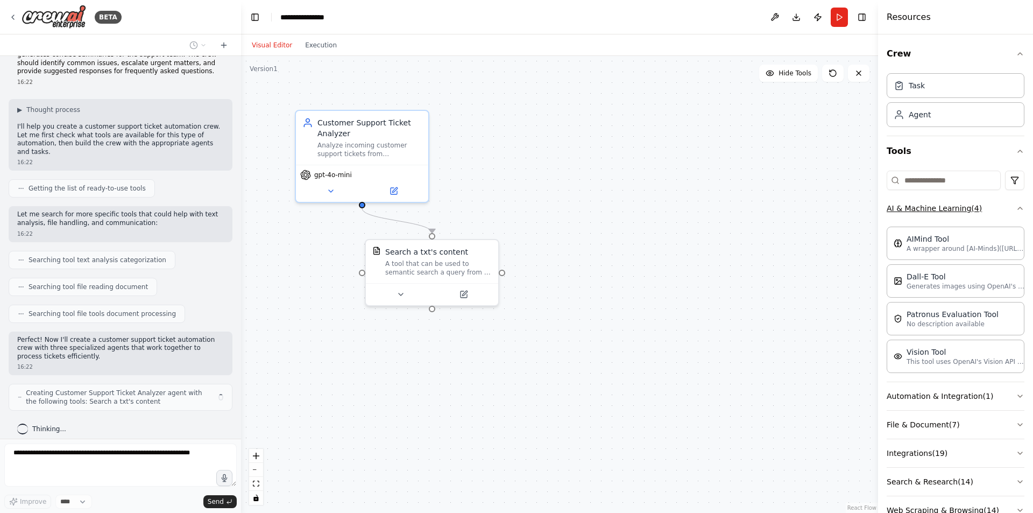
click at [963, 215] on button "AI & Machine Learning ( 4 )" at bounding box center [956, 208] width 138 height 28
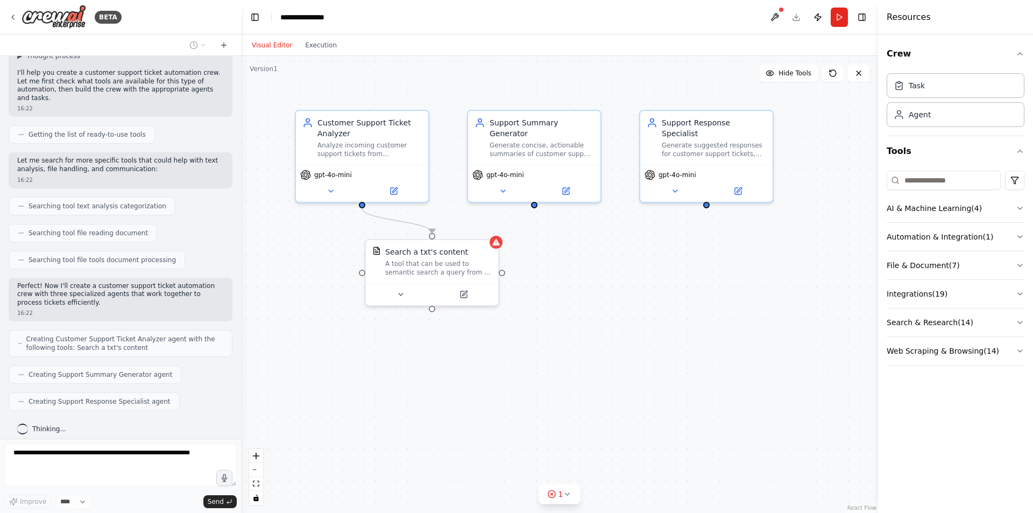
scroll to position [151, 0]
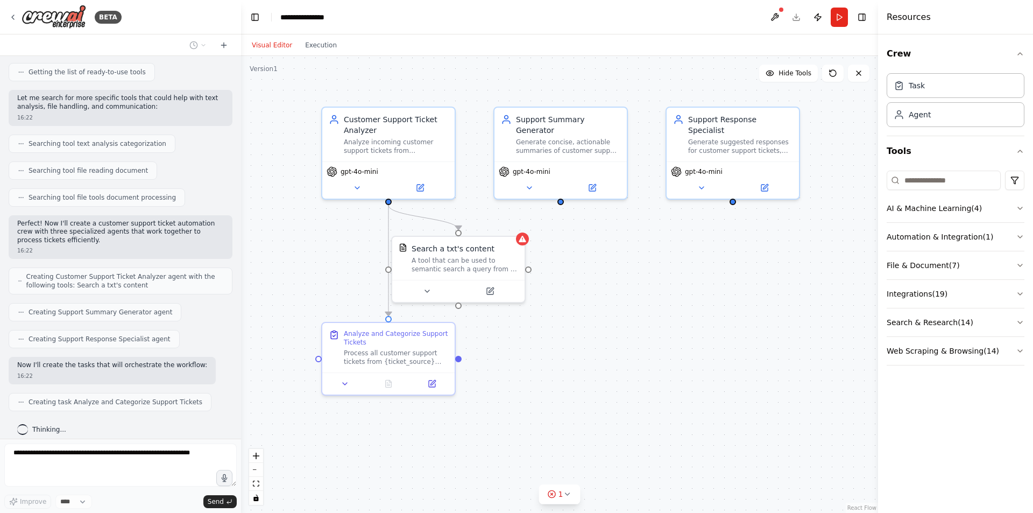
drag, startPoint x: 537, startPoint y: 196, endPoint x: 564, endPoint y: 193, distance: 26.6
click at [564, 193] on div ".deletable-edge-delete-btn { width: 20px; height: 20px; border: 0px solid #ffff…" at bounding box center [559, 284] width 637 height 457
click at [624, 303] on div ".deletable-edge-delete-btn { width: 20px; height: 20px; border: 0px solid #ffff…" at bounding box center [559, 284] width 637 height 457
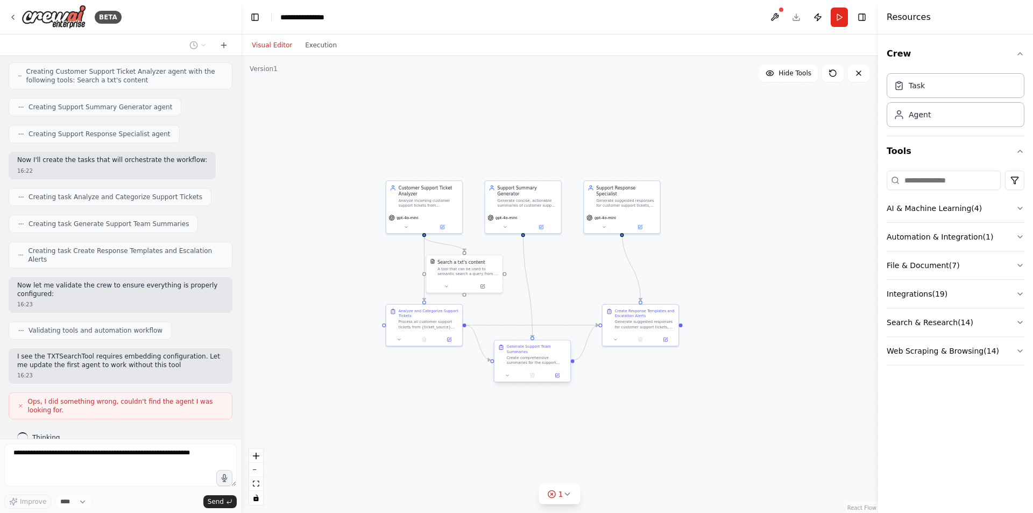
scroll to position [364, 0]
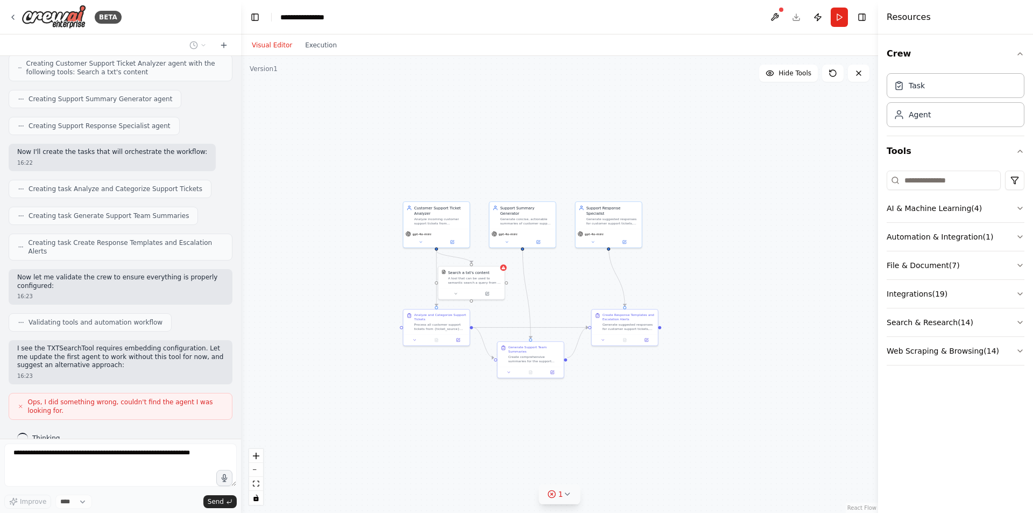
click at [562, 492] on button "1" at bounding box center [559, 494] width 41 height 20
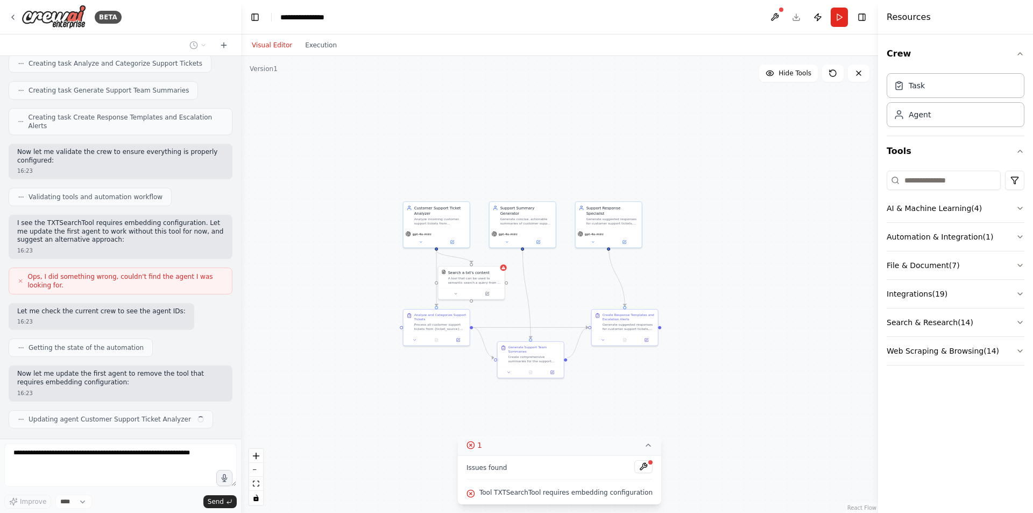
scroll to position [498, 0]
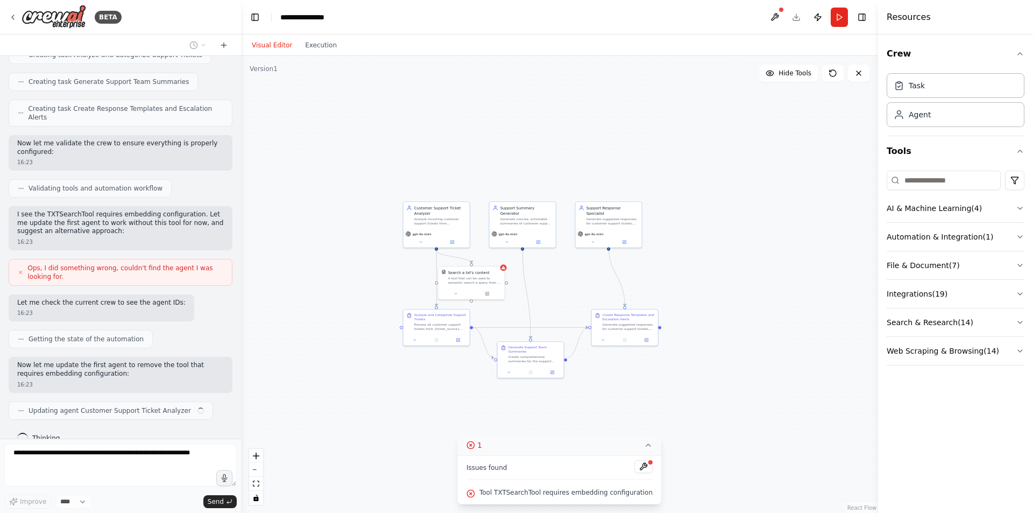
click at [644, 443] on icon at bounding box center [648, 445] width 9 height 9
click at [996, 202] on button "AI & Machine Learning ( 4 )" at bounding box center [956, 208] width 138 height 28
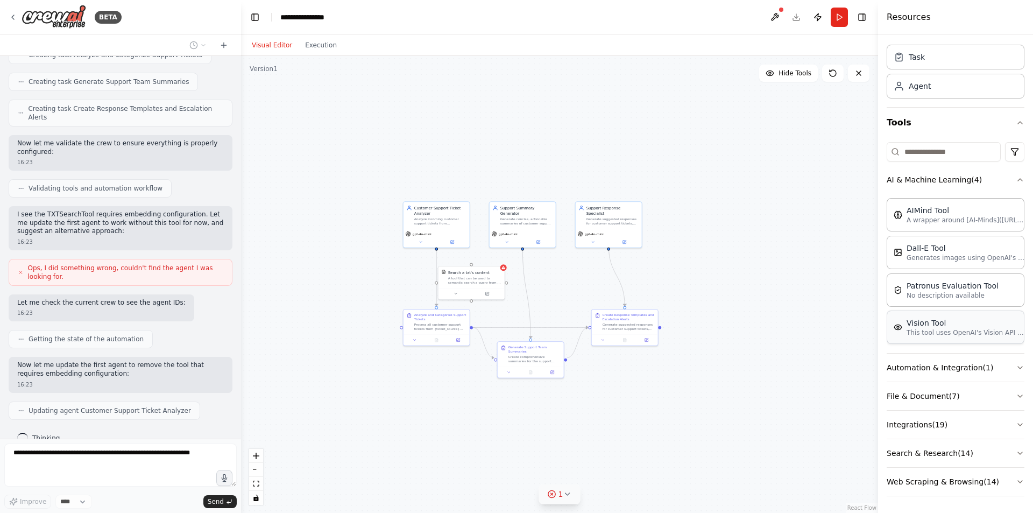
scroll to position [29, 0]
click at [987, 370] on button "Automation & Integration ( 1 )" at bounding box center [956, 367] width 138 height 28
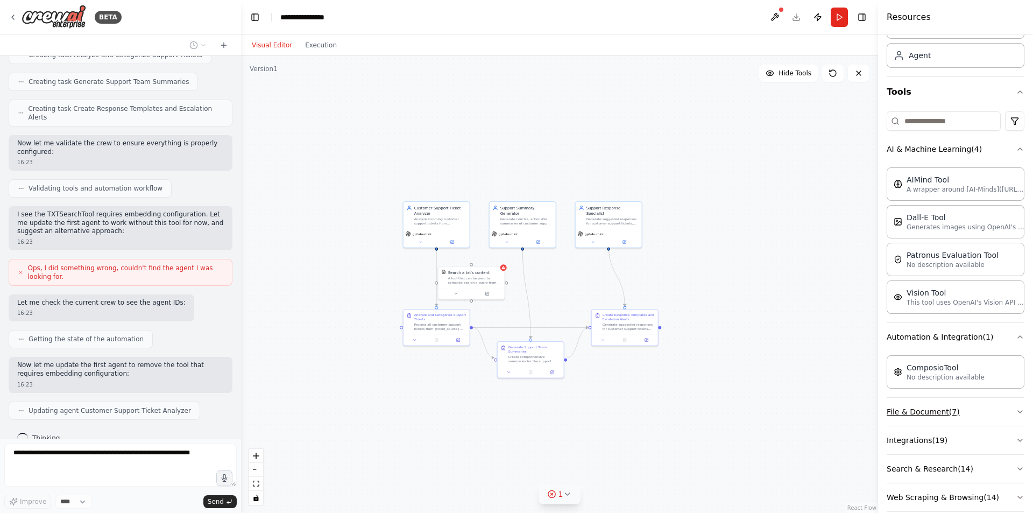
scroll to position [75, 0]
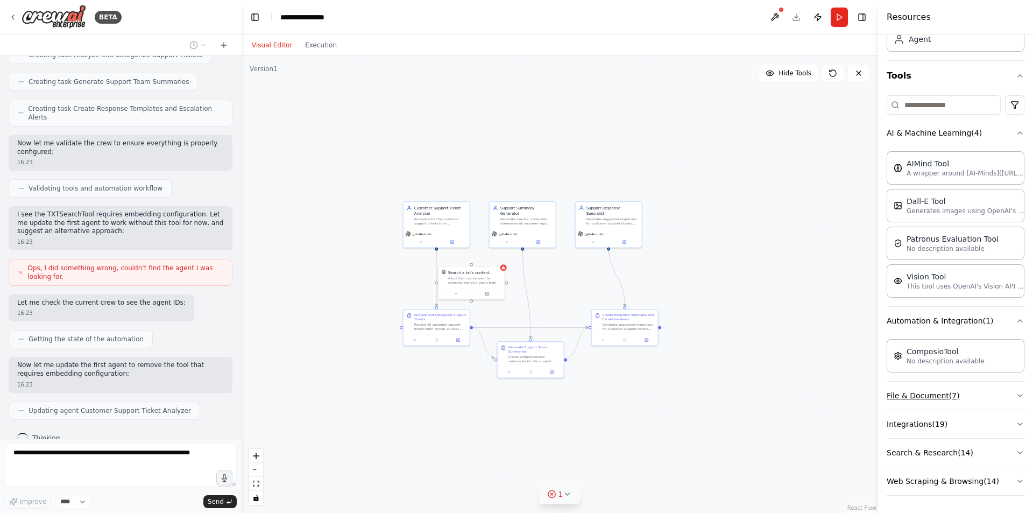
click at [991, 385] on button "File & Document ( 7 )" at bounding box center [956, 395] width 138 height 28
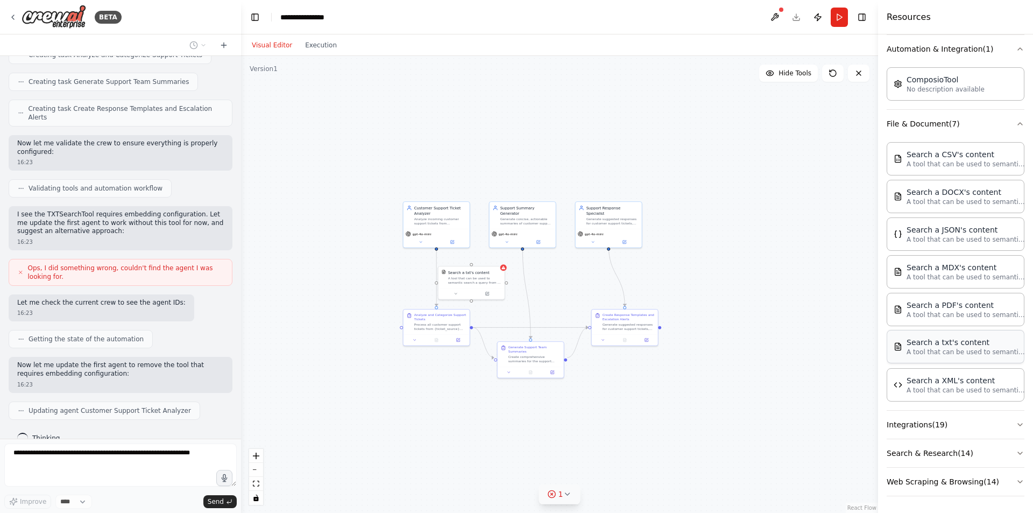
scroll to position [348, 0]
click at [970, 427] on button "Integrations ( 19 )" at bounding box center [956, 424] width 138 height 28
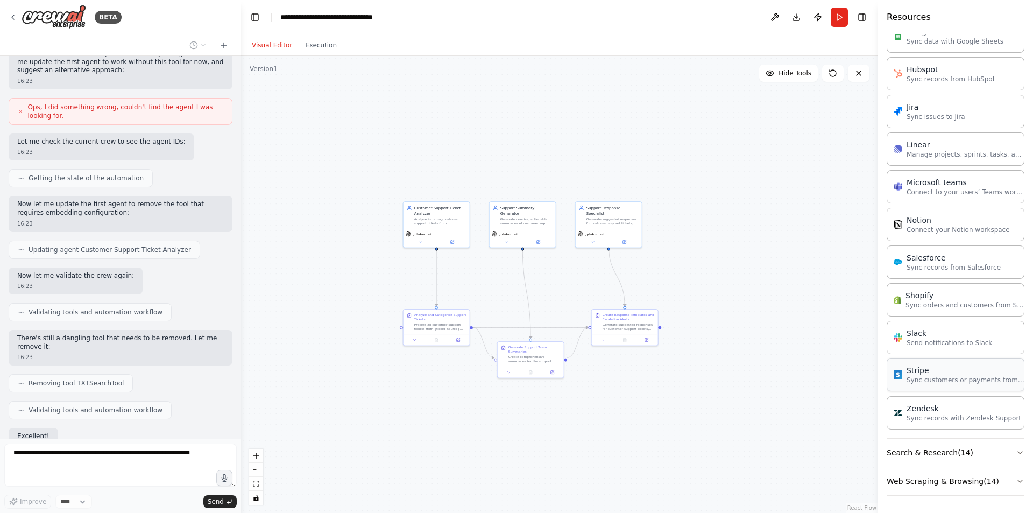
scroll to position [721, 0]
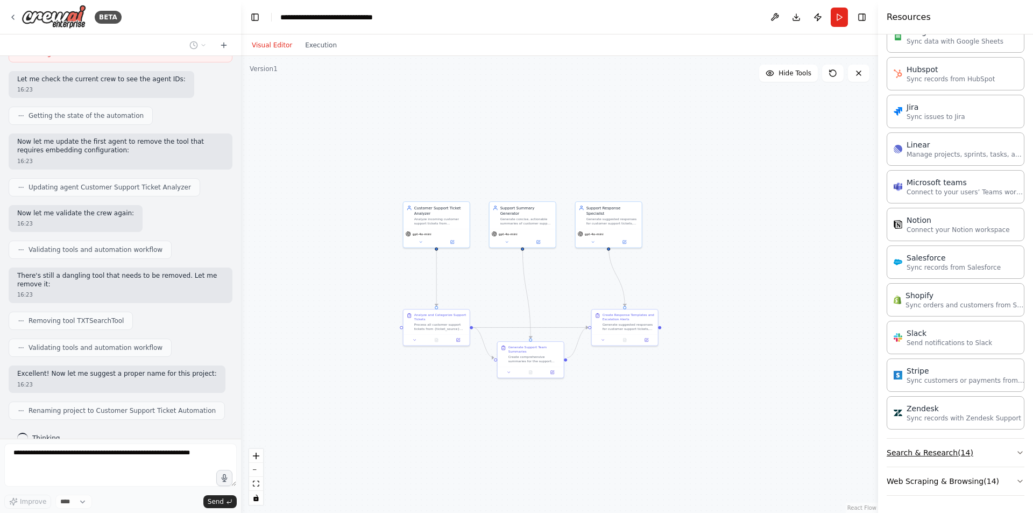
click at [985, 449] on button "Search & Research ( 14 )" at bounding box center [956, 452] width 138 height 28
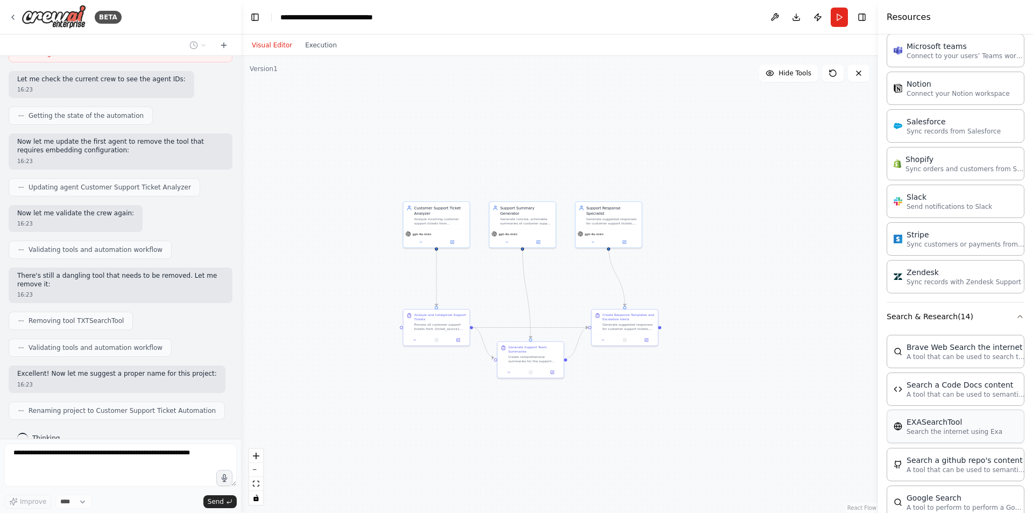
scroll to position [1287, 0]
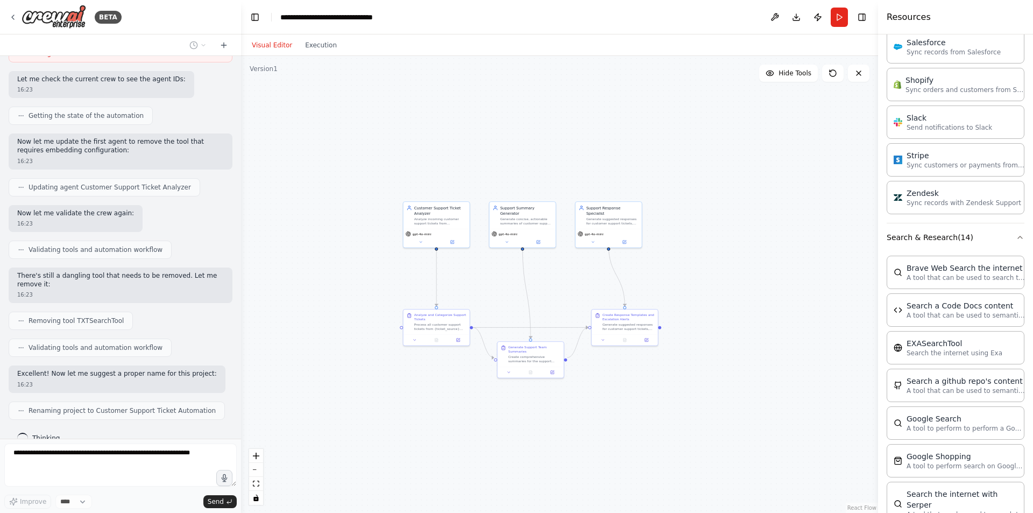
click at [604, 393] on div ".deletable-edge-delete-btn { width: 20px; height: 20px; border: 0px solid #ffff…" at bounding box center [559, 284] width 637 height 457
click at [604, 391] on div ".deletable-edge-delete-btn { width: 20px; height: 20px; border: 0px solid #ffff…" at bounding box center [559, 284] width 637 height 457
click at [605, 391] on div ".deletable-edge-delete-btn { width: 20px; height: 20px; border: 0px solid #ffff…" at bounding box center [559, 284] width 637 height 457
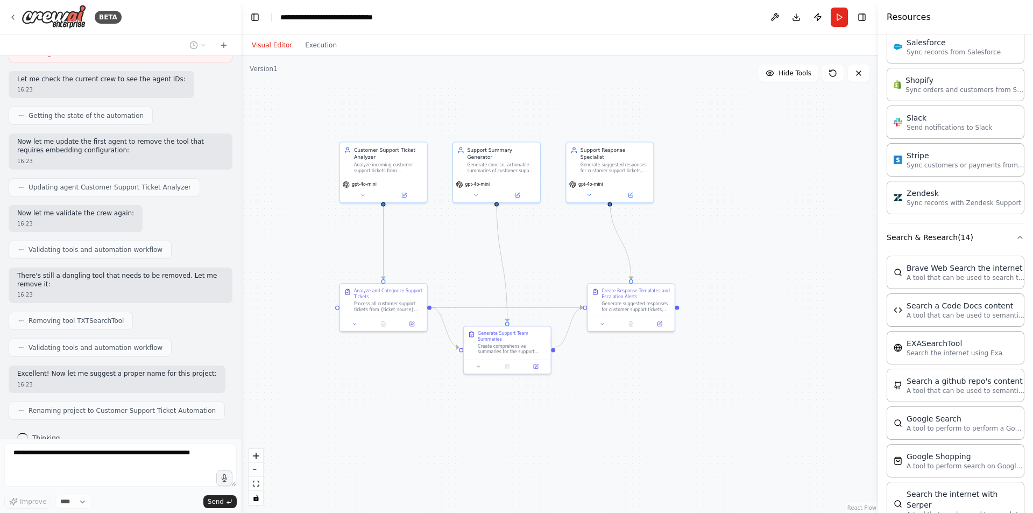
click at [605, 391] on div ".deletable-edge-delete-btn { width: 20px; height: 20px; border: 0px solid #ffff…" at bounding box center [559, 284] width 637 height 457
drag, startPoint x: 607, startPoint y: 388, endPoint x: 614, endPoint y: 380, distance: 11.4
click at [611, 384] on div ".deletable-edge-delete-btn { width: 20px; height: 20px; border: 0px solid #ffff…" at bounding box center [559, 284] width 637 height 457
click at [615, 379] on div ".deletable-edge-delete-btn { width: 20px; height: 20px; border: 0px solid #ffff…" at bounding box center [559, 284] width 637 height 457
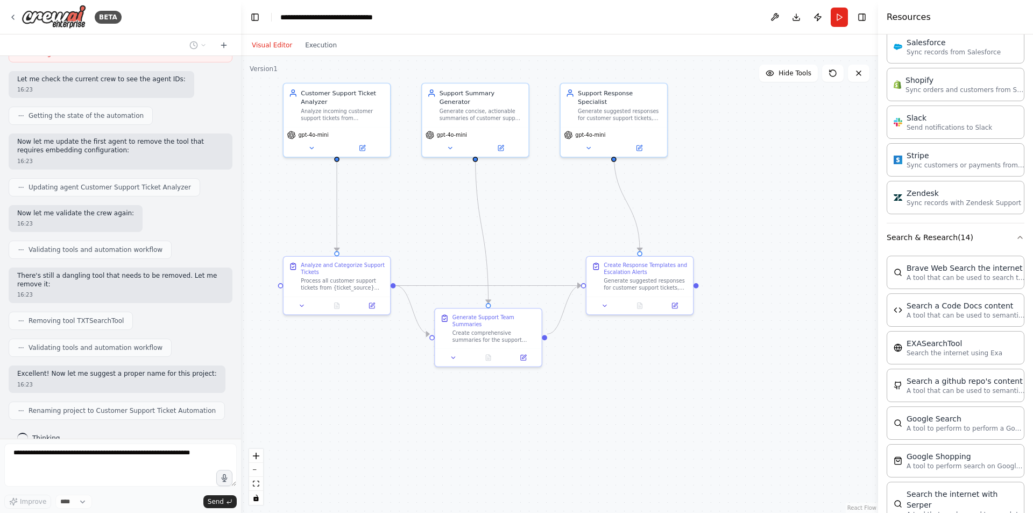
click at [615, 379] on div ".deletable-edge-delete-btn { width: 20px; height: 20px; border: 0px solid #ffff…" at bounding box center [559, 284] width 637 height 457
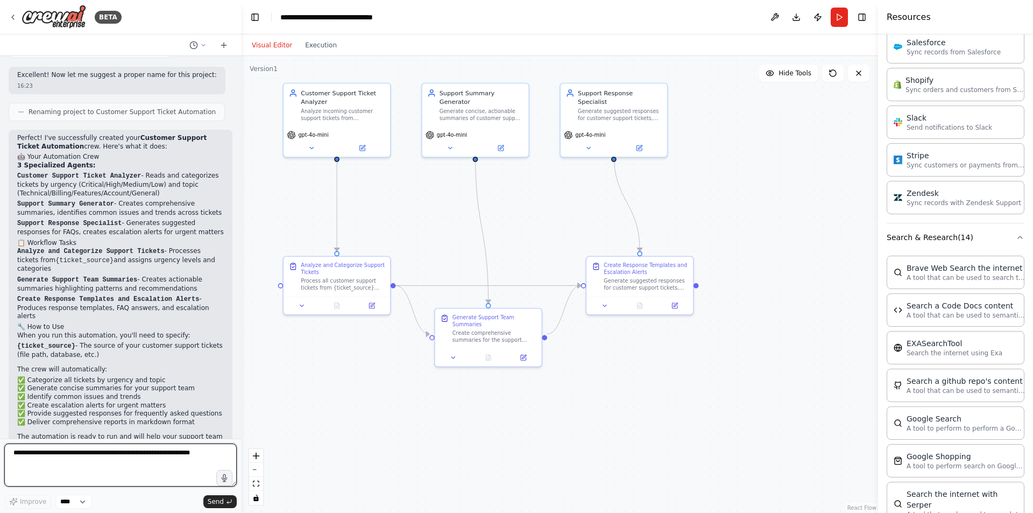
scroll to position [1028, 0]
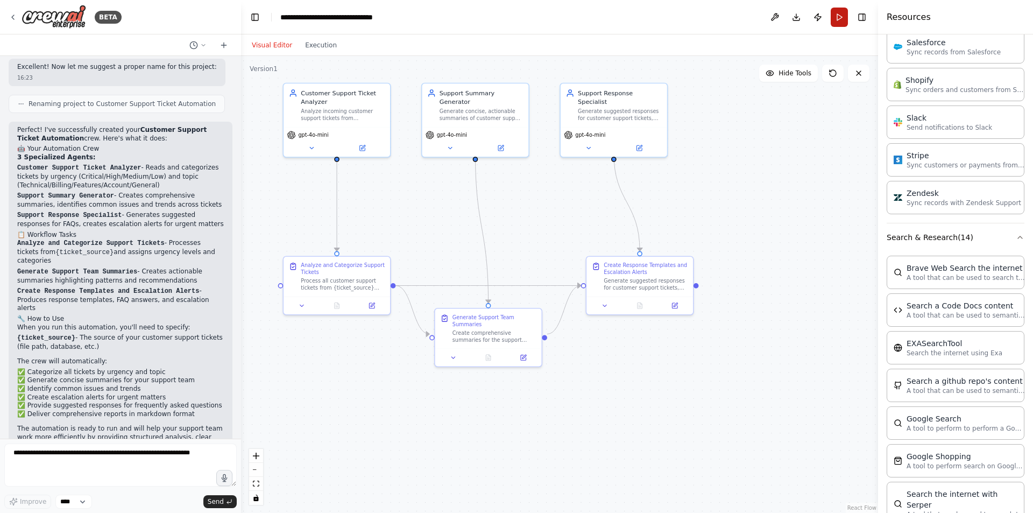
click at [837, 19] on button "Run" at bounding box center [839, 17] width 17 height 19
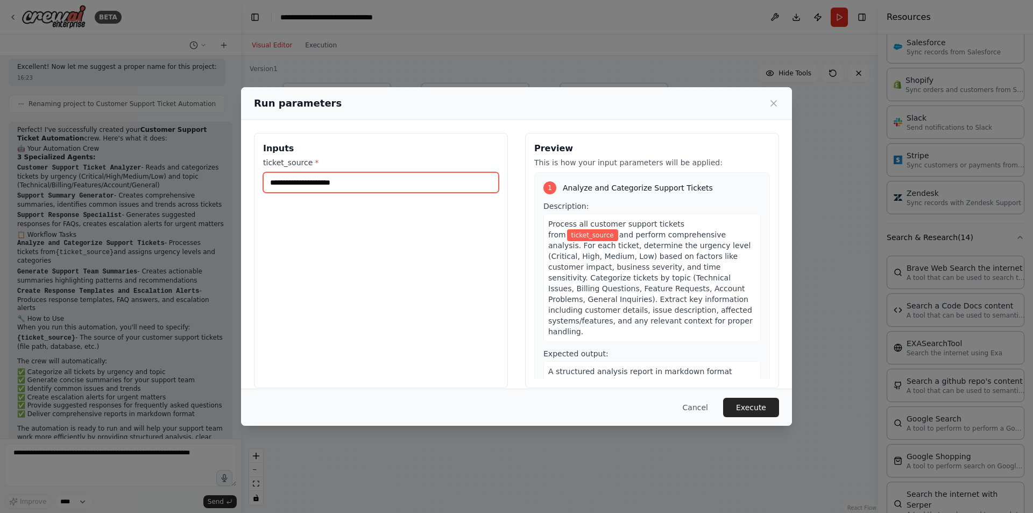
click at [357, 187] on input "ticket_source *" at bounding box center [381, 182] width 236 height 20
click at [309, 182] on input "ticket_source *" at bounding box center [381, 182] width 236 height 20
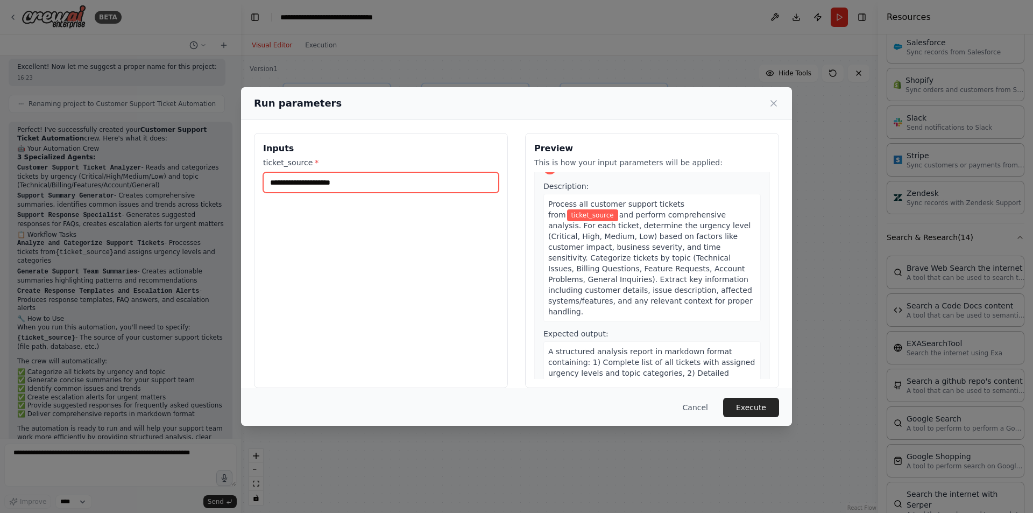
scroll to position [0, 0]
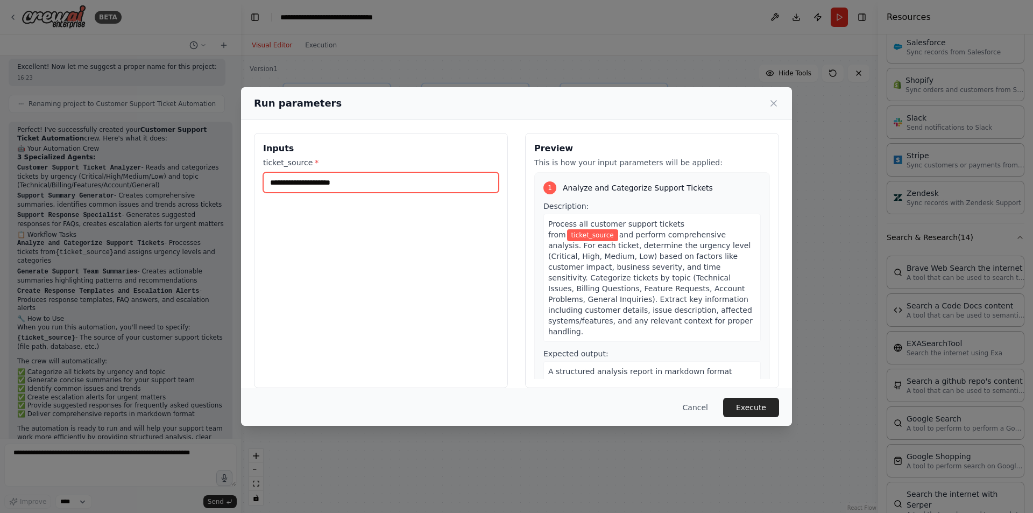
click at [419, 181] on input "ticket_source *" at bounding box center [381, 182] width 236 height 20
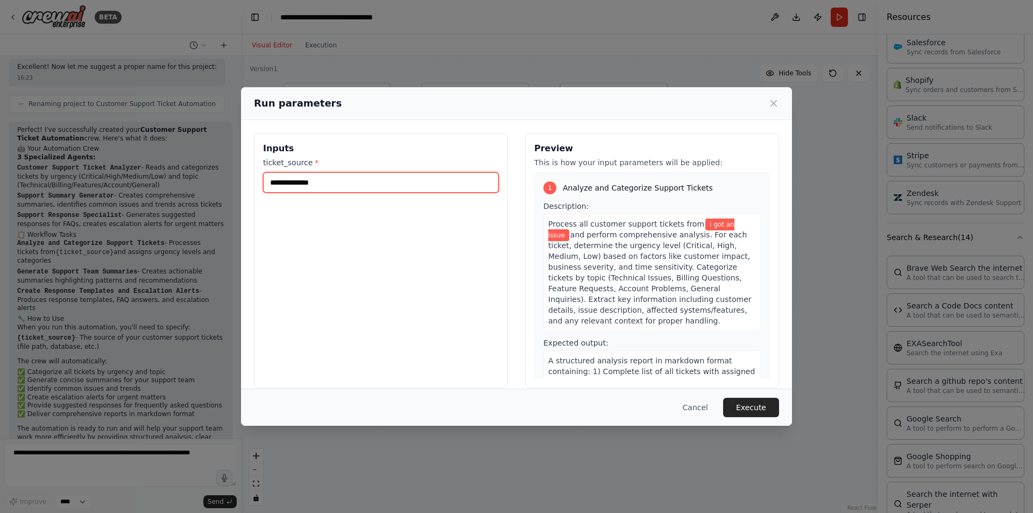
type input "**********"
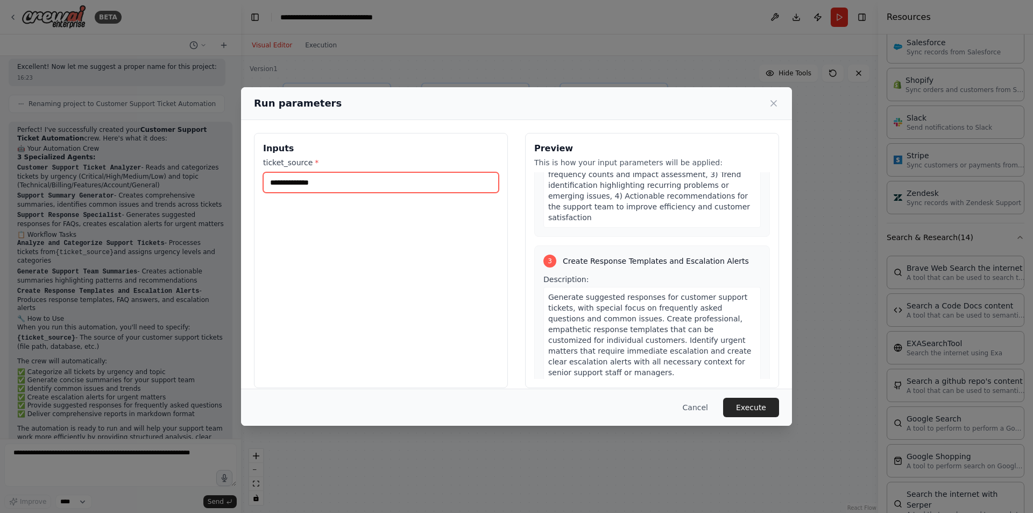
scroll to position [477, 0]
click at [690, 407] on button "Cancel" at bounding box center [695, 407] width 43 height 19
